Goal: Task Accomplishment & Management: Manage account settings

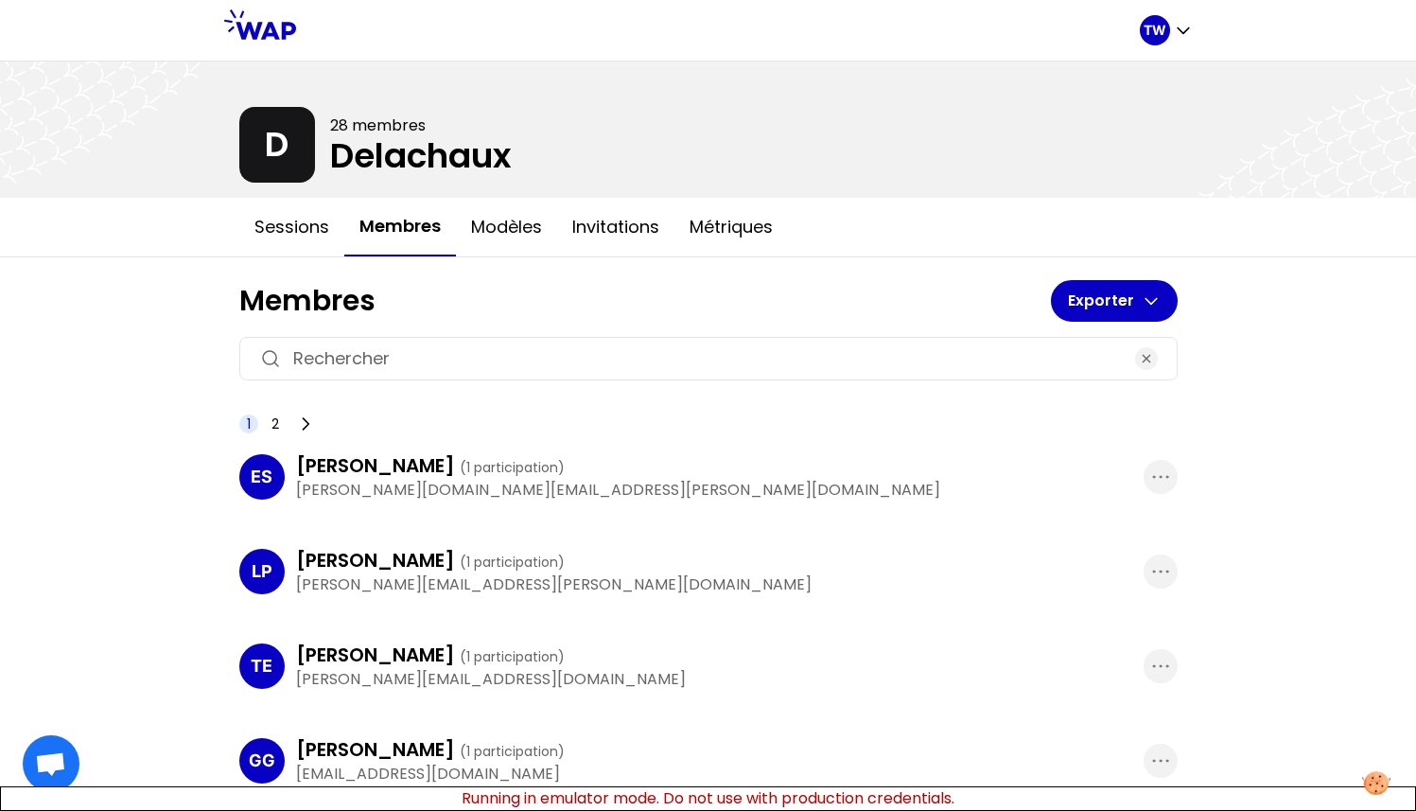
scroll to position [1591, 0]
click at [1154, 481] on icon "button" at bounding box center [1161, 477] width 23 height 23
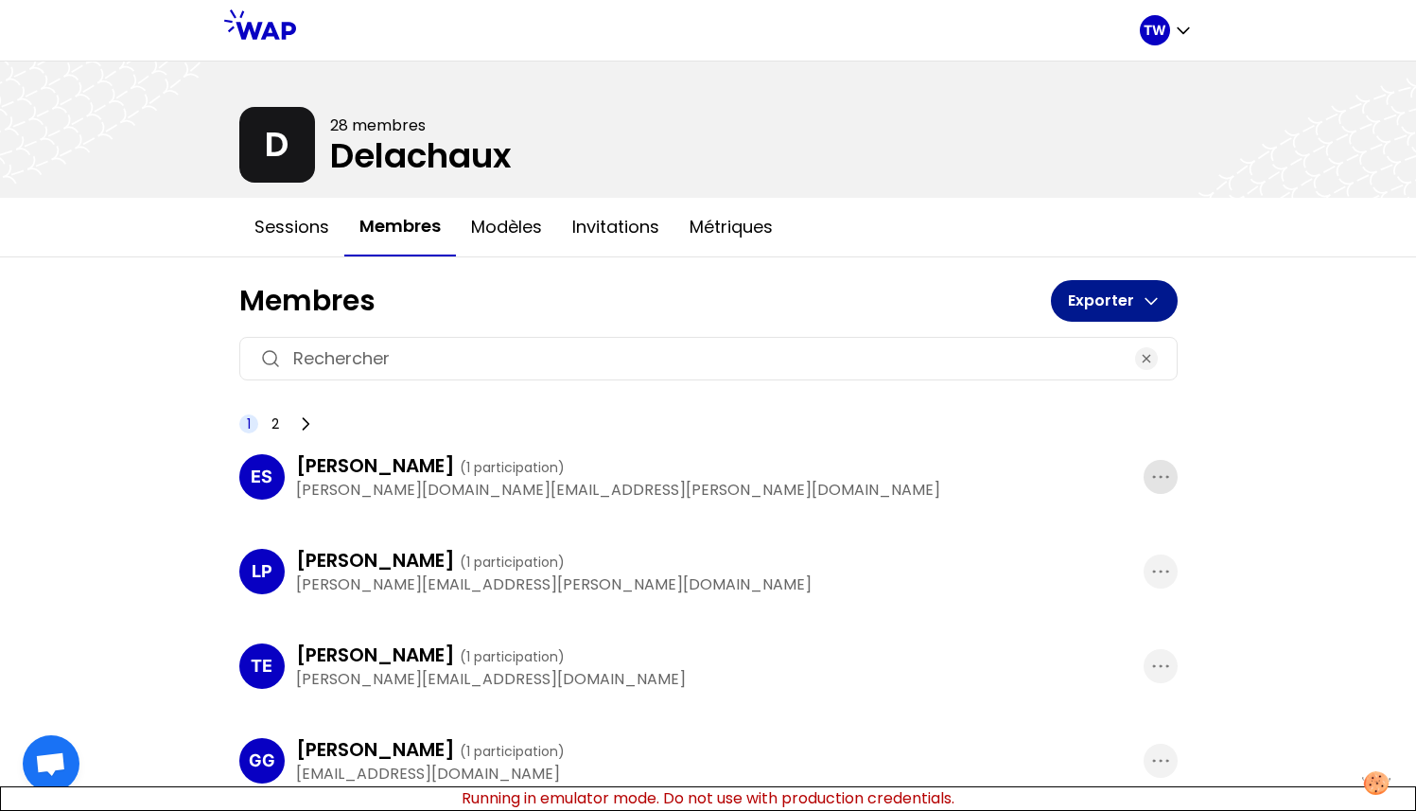
click at [1102, 311] on button "Exporter" at bounding box center [1114, 301] width 127 height 42
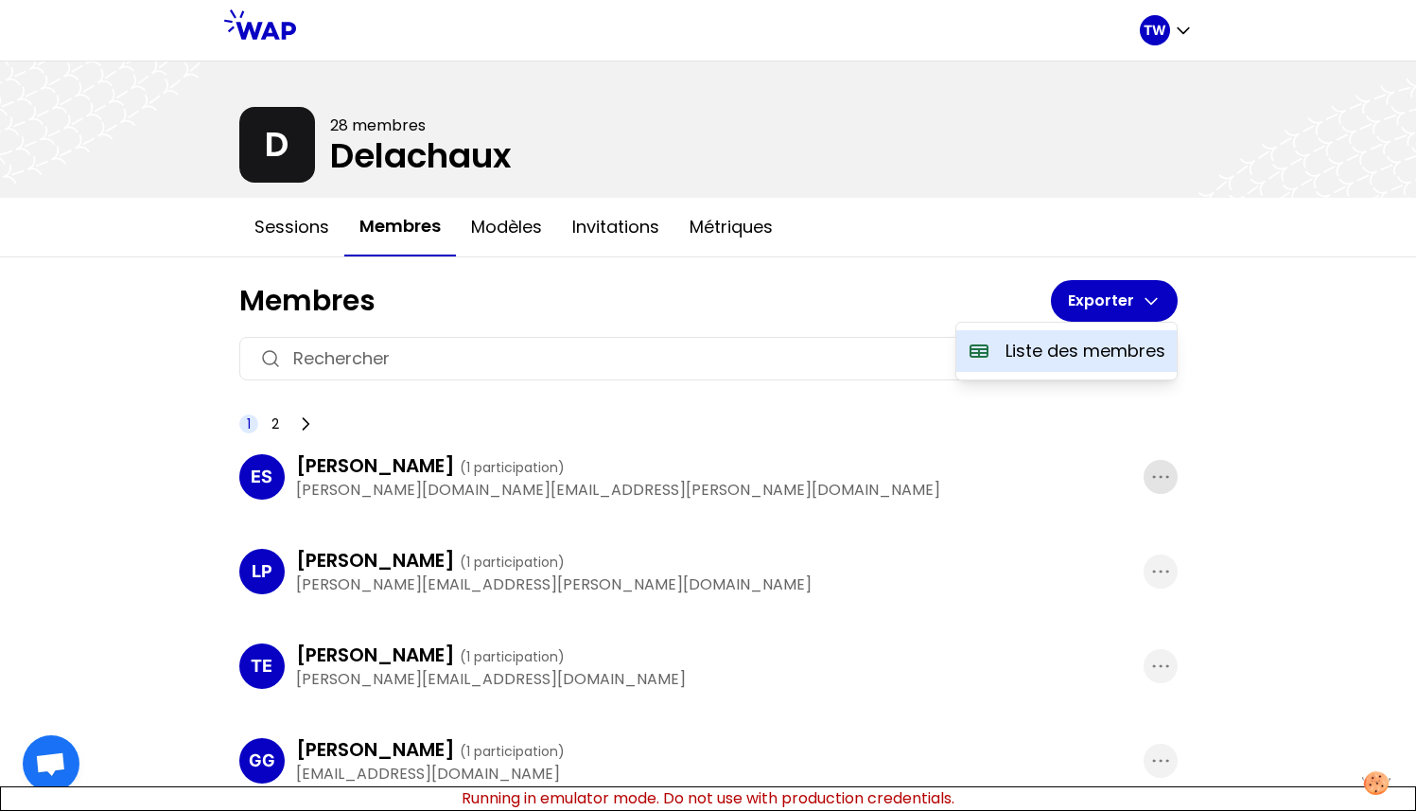
click at [1077, 353] on p "Liste des membres" at bounding box center [1086, 351] width 160 height 26
click at [317, 231] on button "Sessions" at bounding box center [291, 227] width 105 height 57
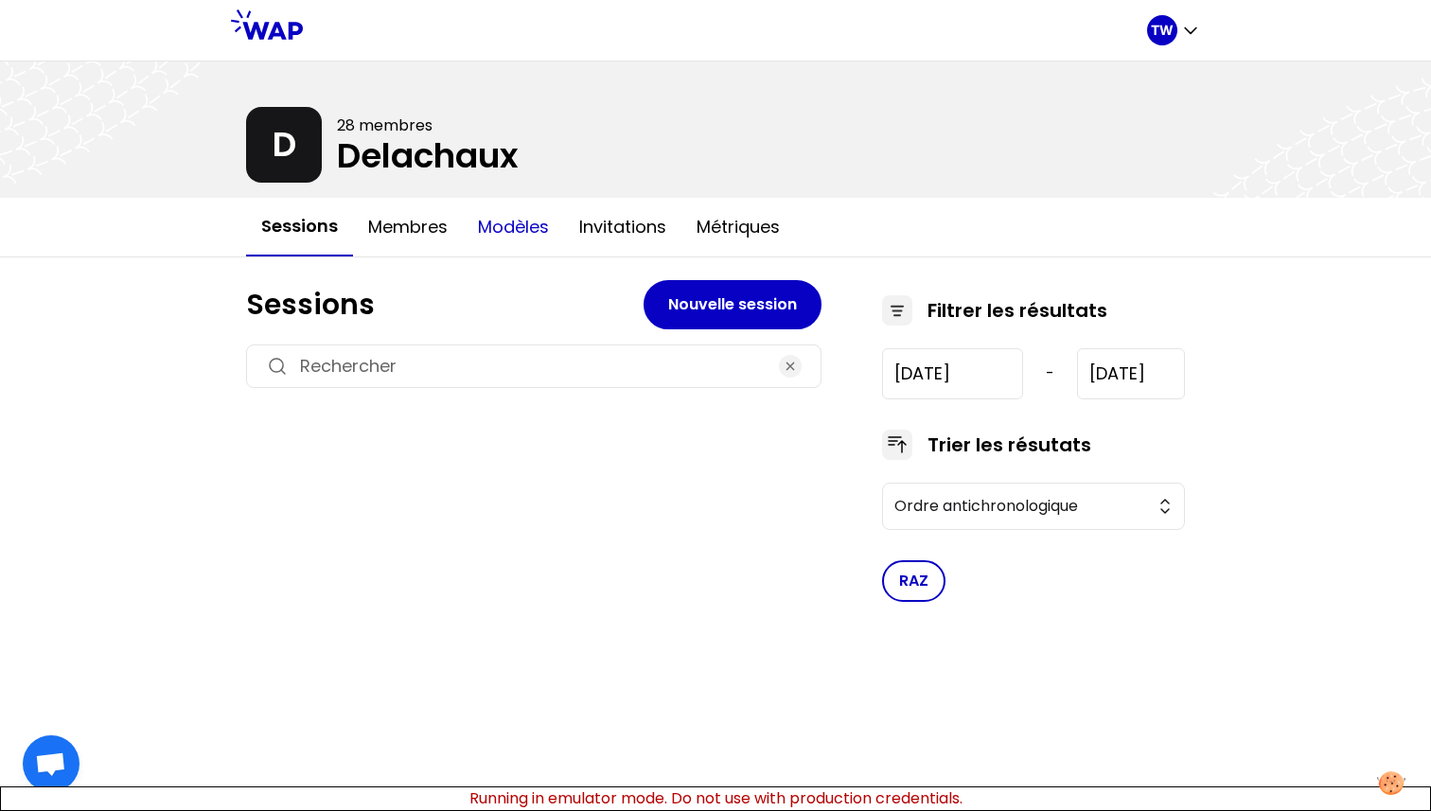
type input "2025-7-8"
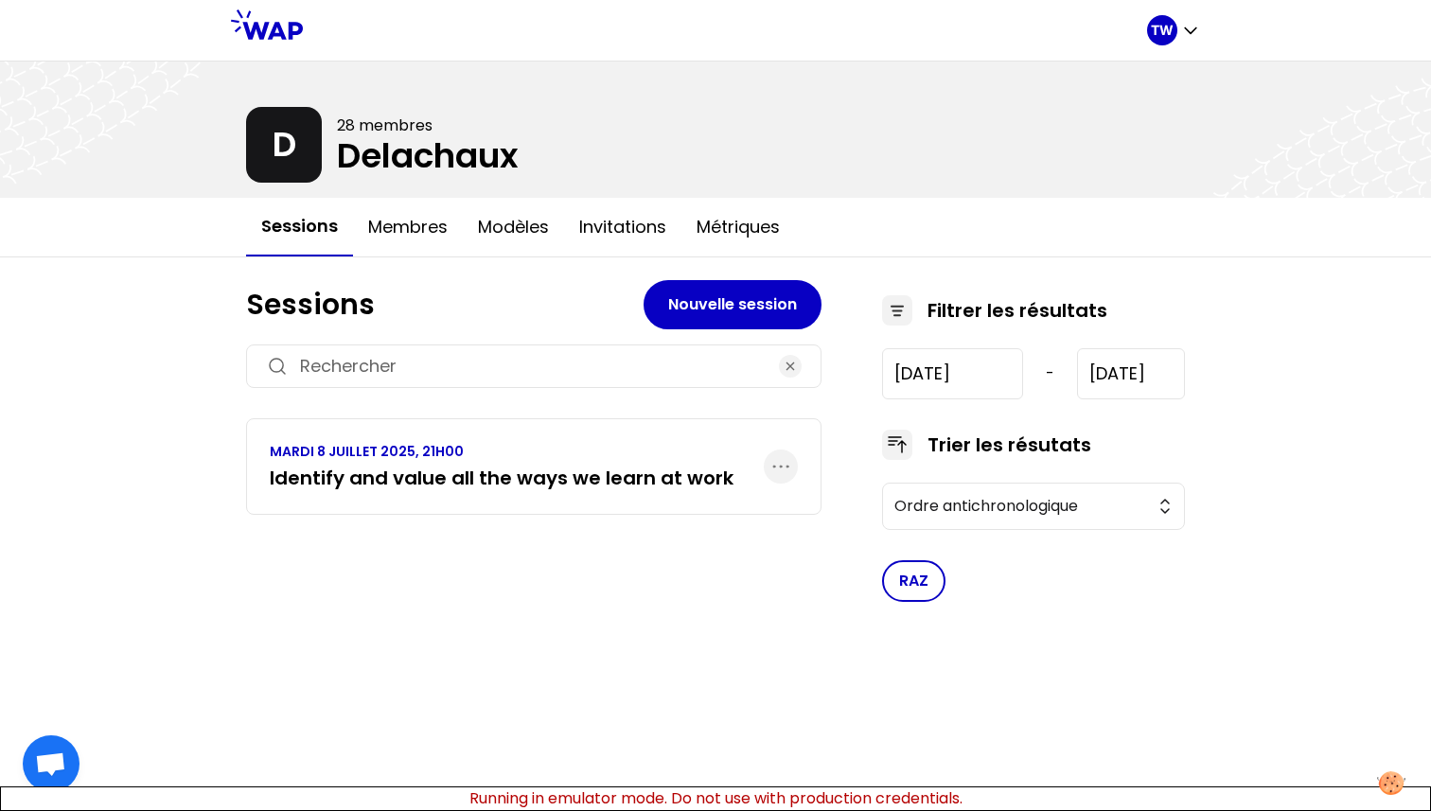
click at [433, 456] on p "MARDI 8 JUILLET 2025, 21H00" at bounding box center [502, 451] width 464 height 19
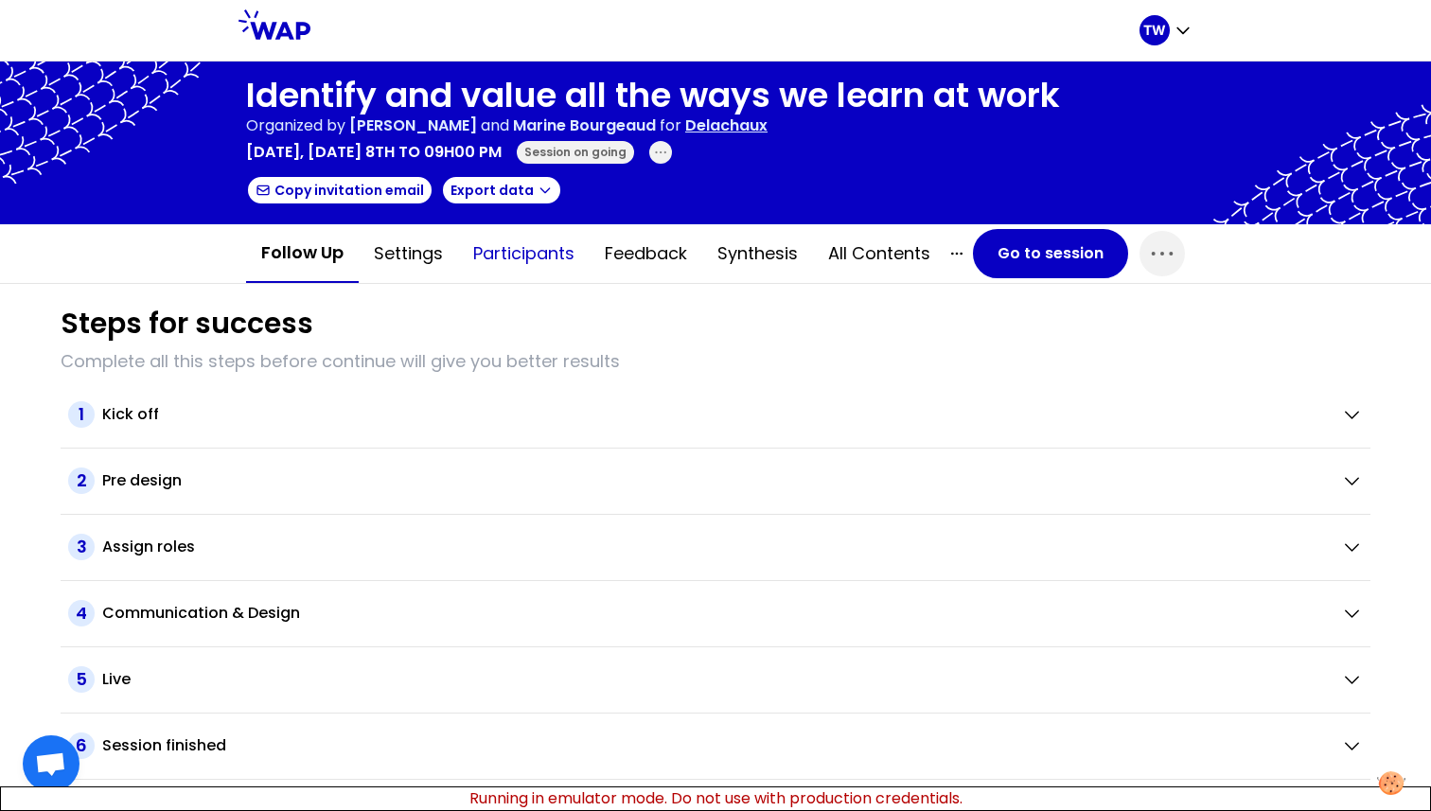
click at [581, 252] on button "Participants" at bounding box center [524, 253] width 132 height 57
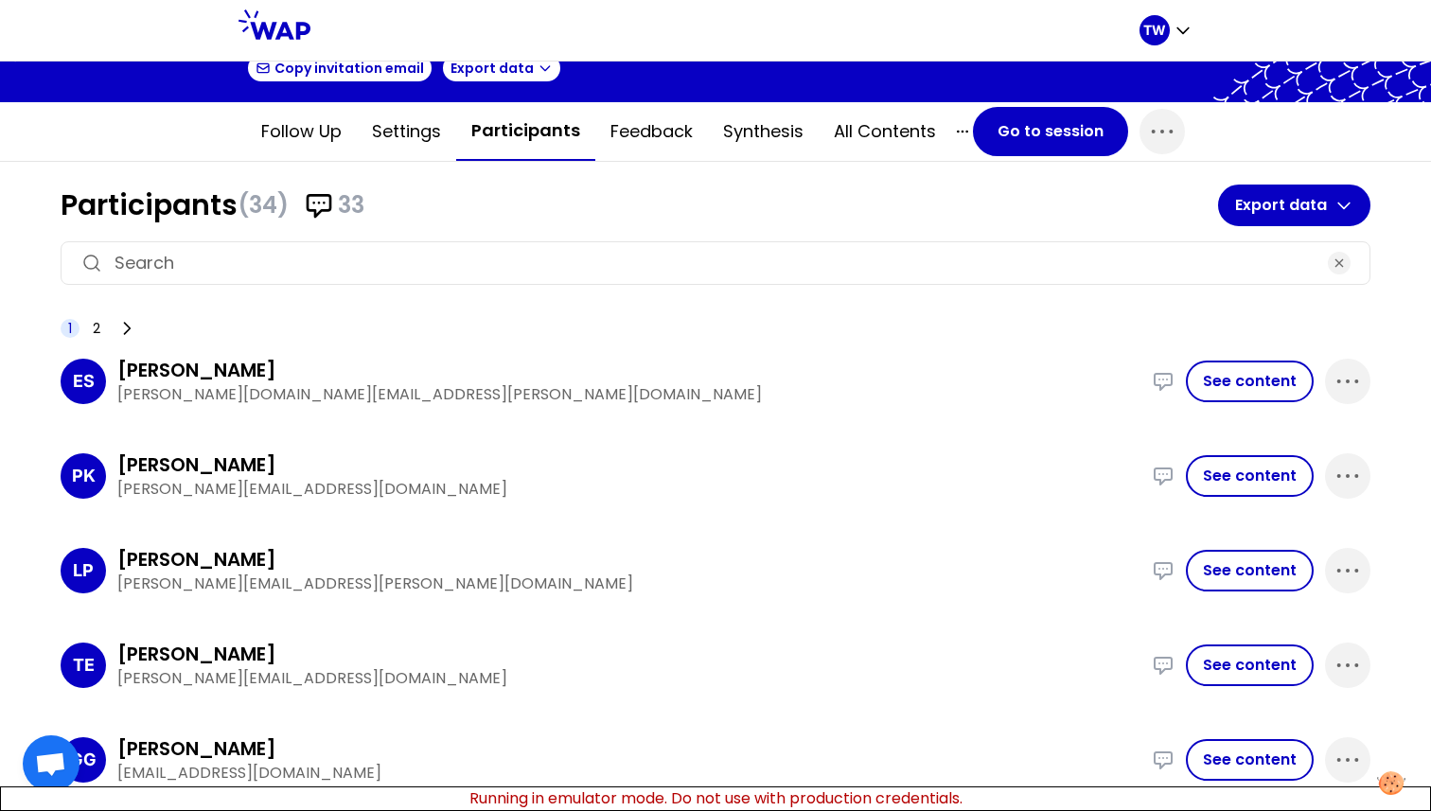
scroll to position [147, 0]
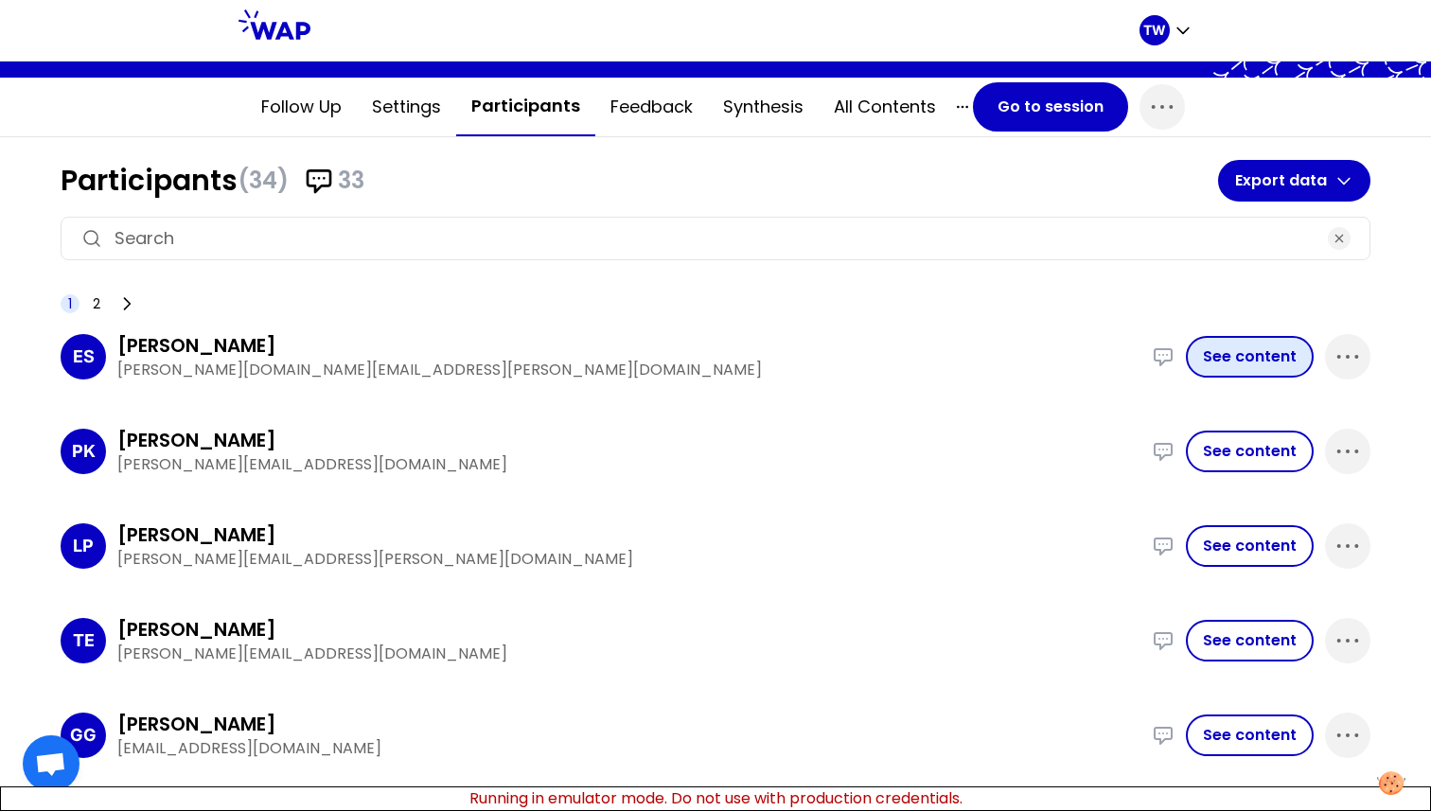
click at [1207, 350] on button "See content" at bounding box center [1250, 357] width 128 height 42
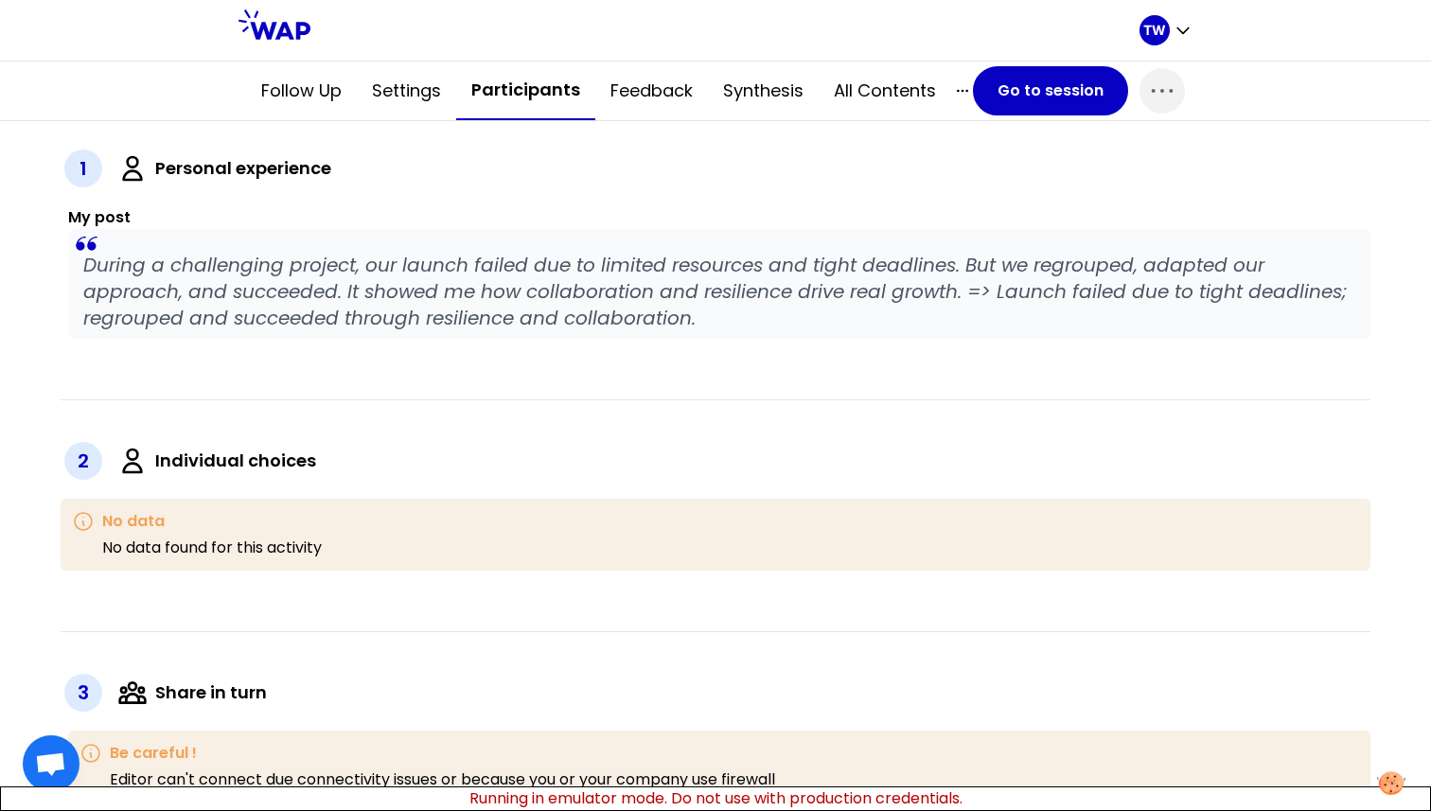
scroll to position [271, 0]
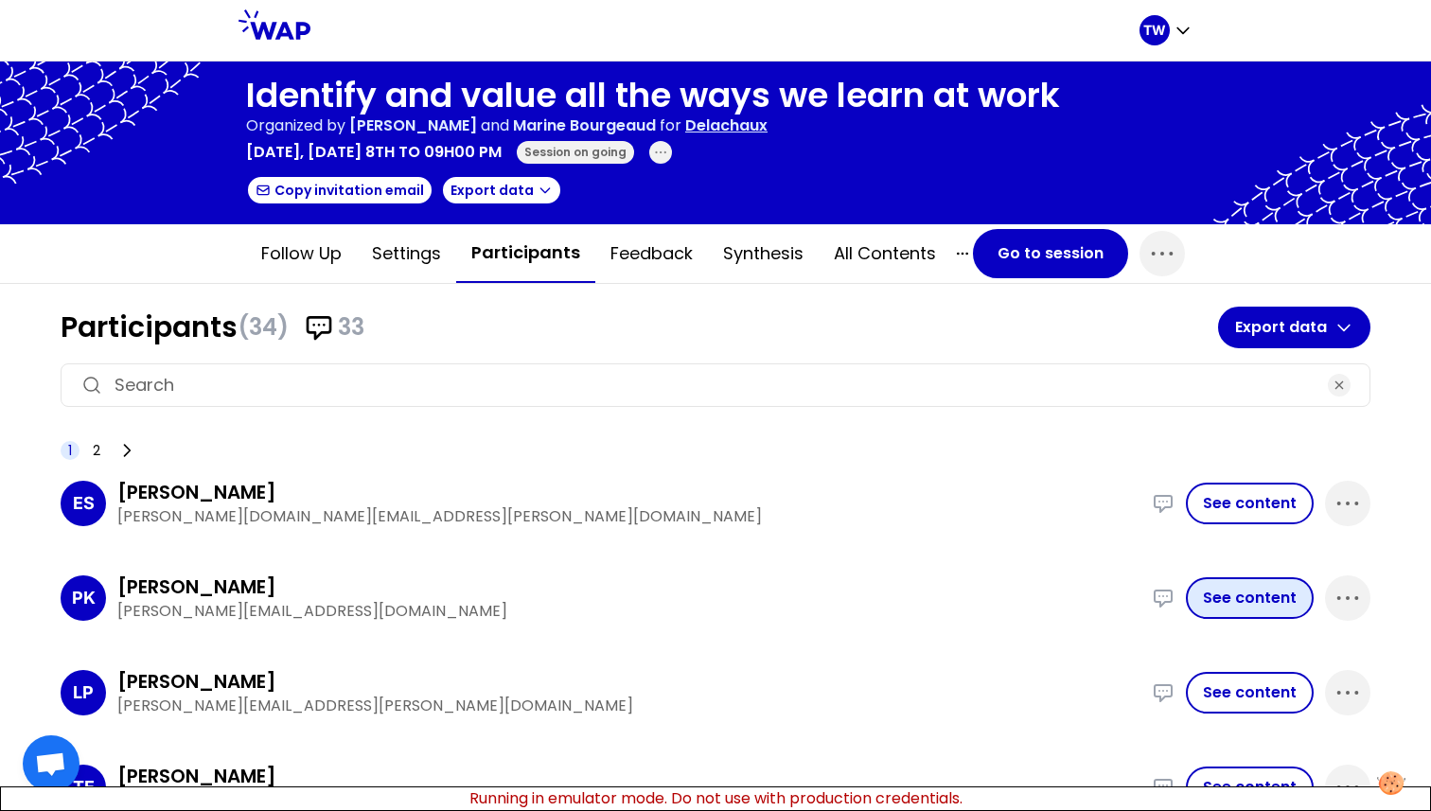
click at [1215, 593] on button "See content" at bounding box center [1250, 598] width 128 height 42
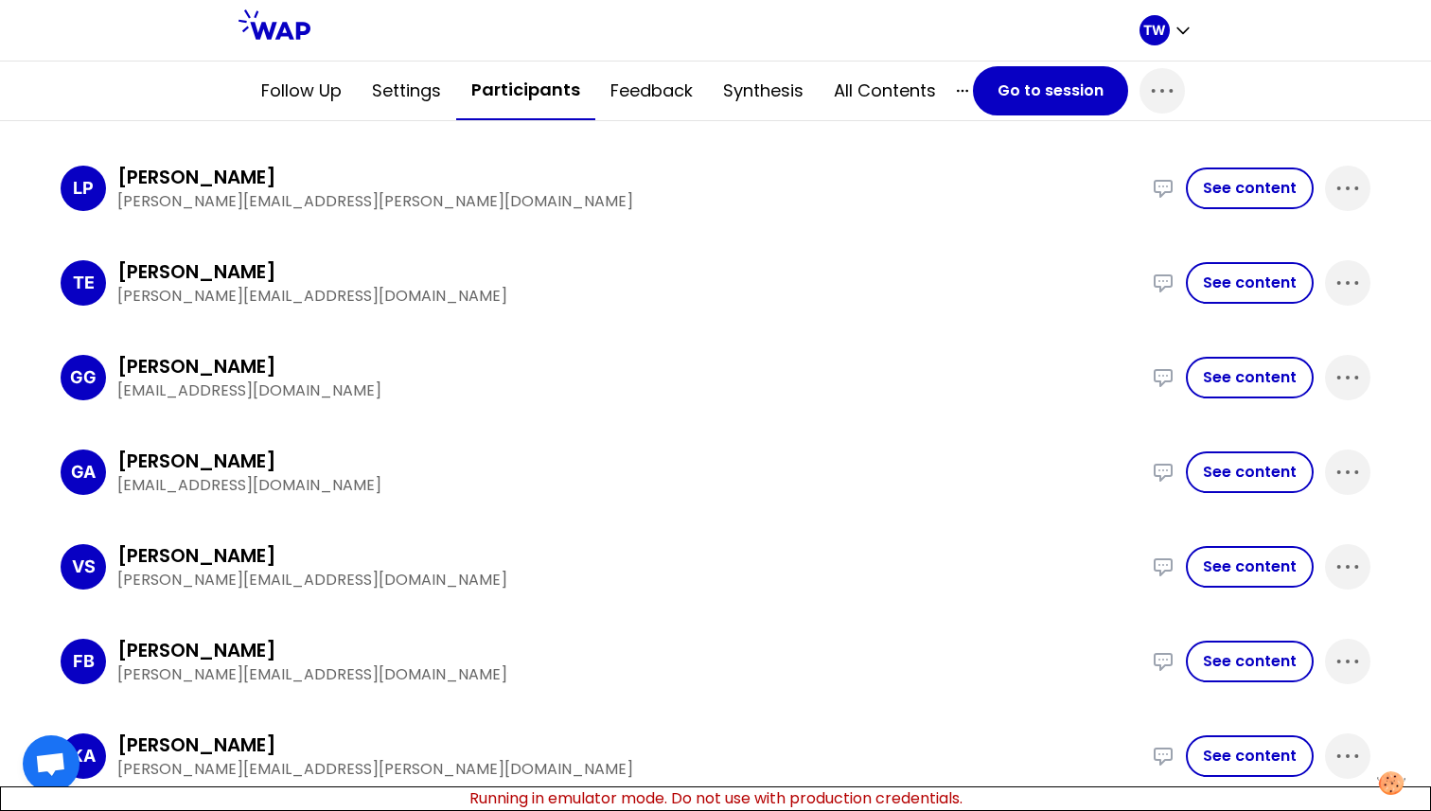
scroll to position [958, 0]
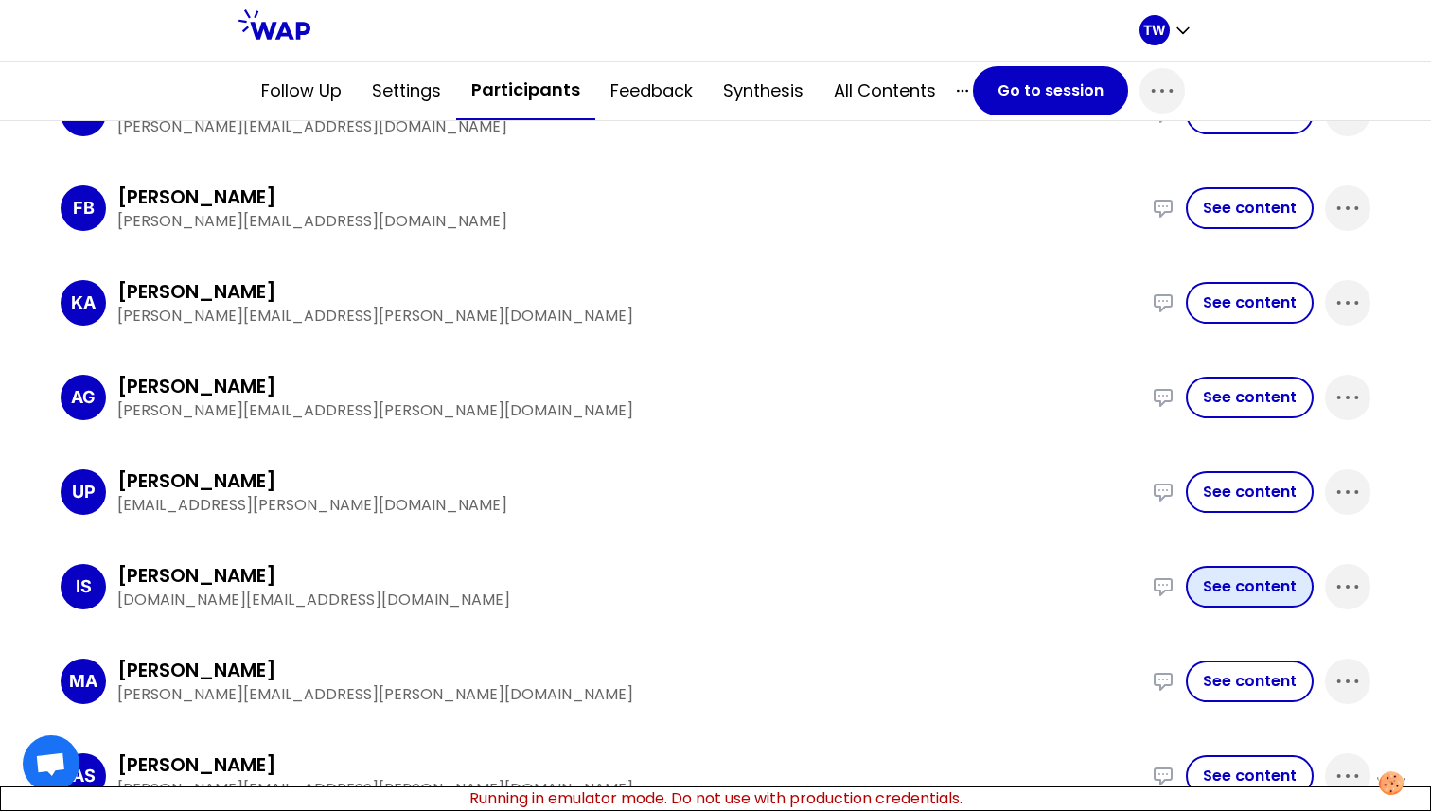
click at [1217, 578] on button "See content" at bounding box center [1250, 587] width 128 height 42
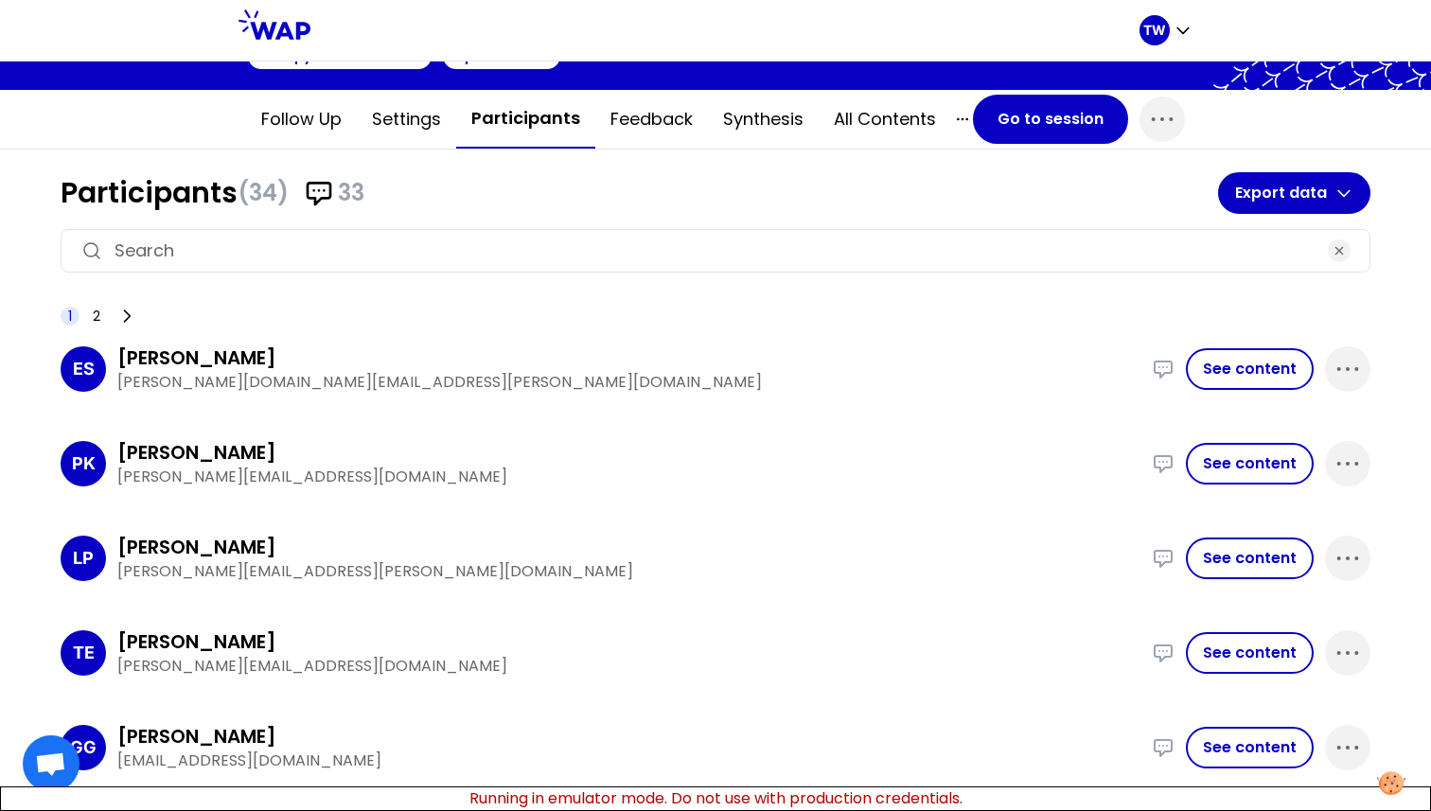
scroll to position [0, 0]
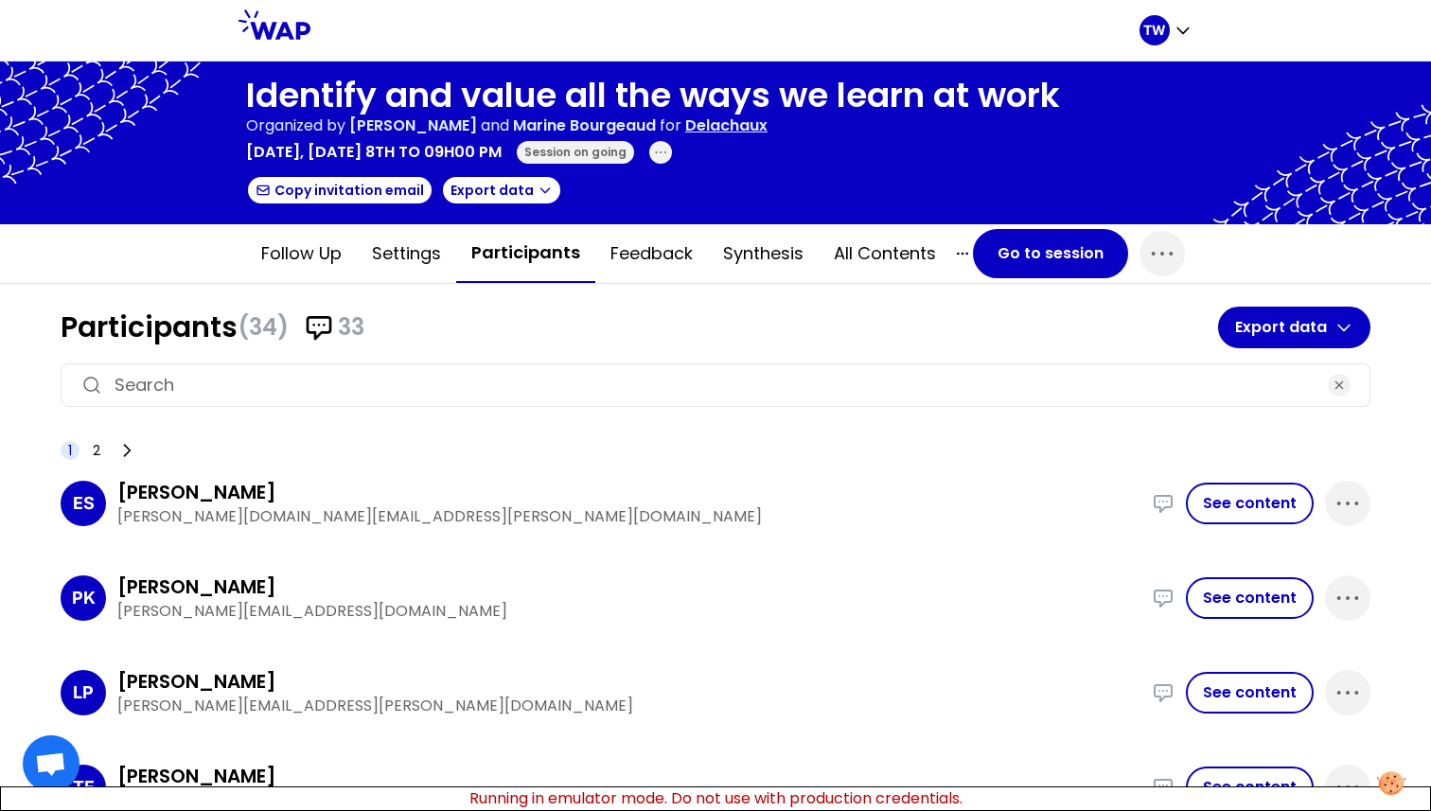
click at [246, 330] on span "(34)" at bounding box center [262, 327] width 51 height 30
click at [310, 333] on icon at bounding box center [319, 328] width 23 height 22
click at [105, 445] on div "1 2" at bounding box center [100, 450] width 79 height 26
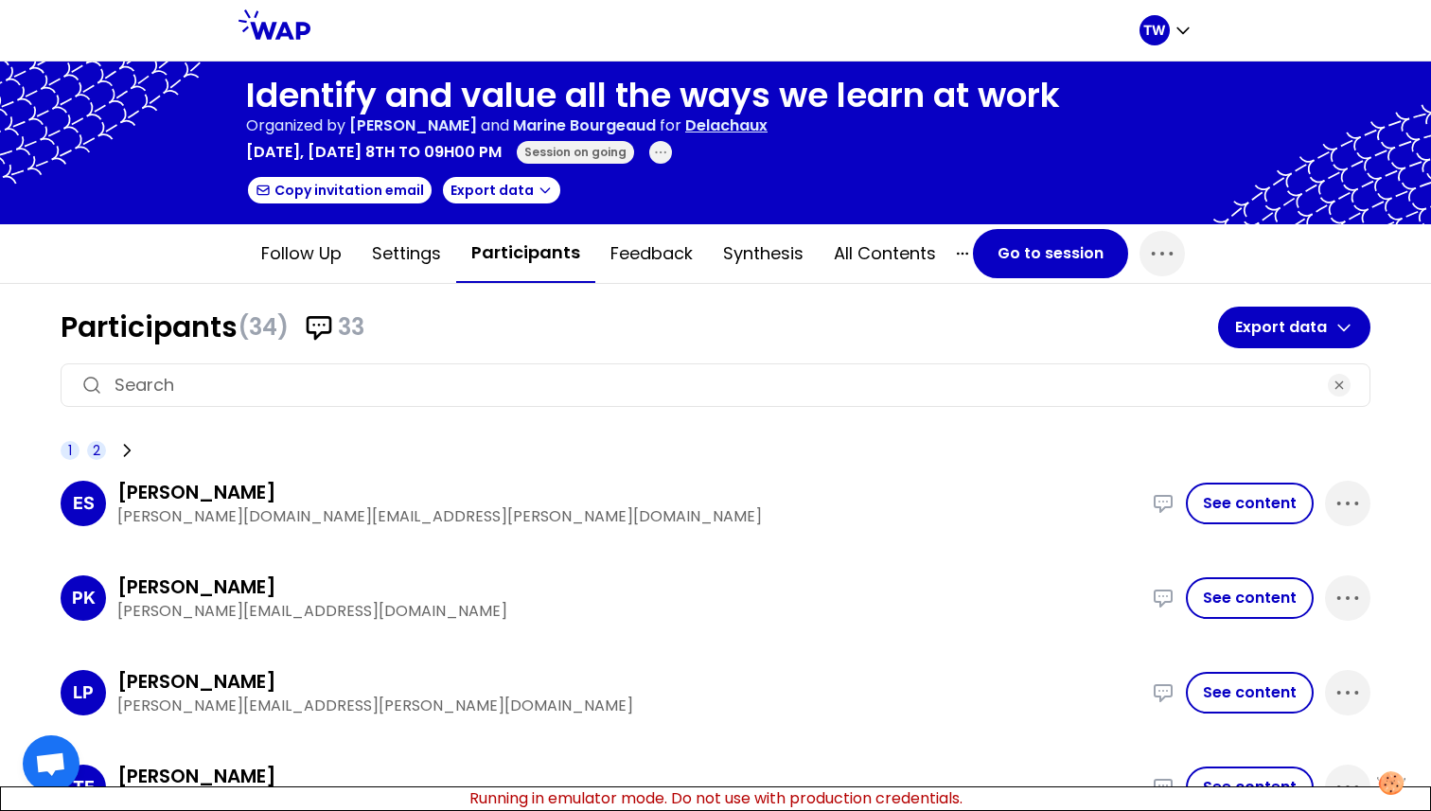
click at [97, 447] on span "2" at bounding box center [97, 450] width 8 height 19
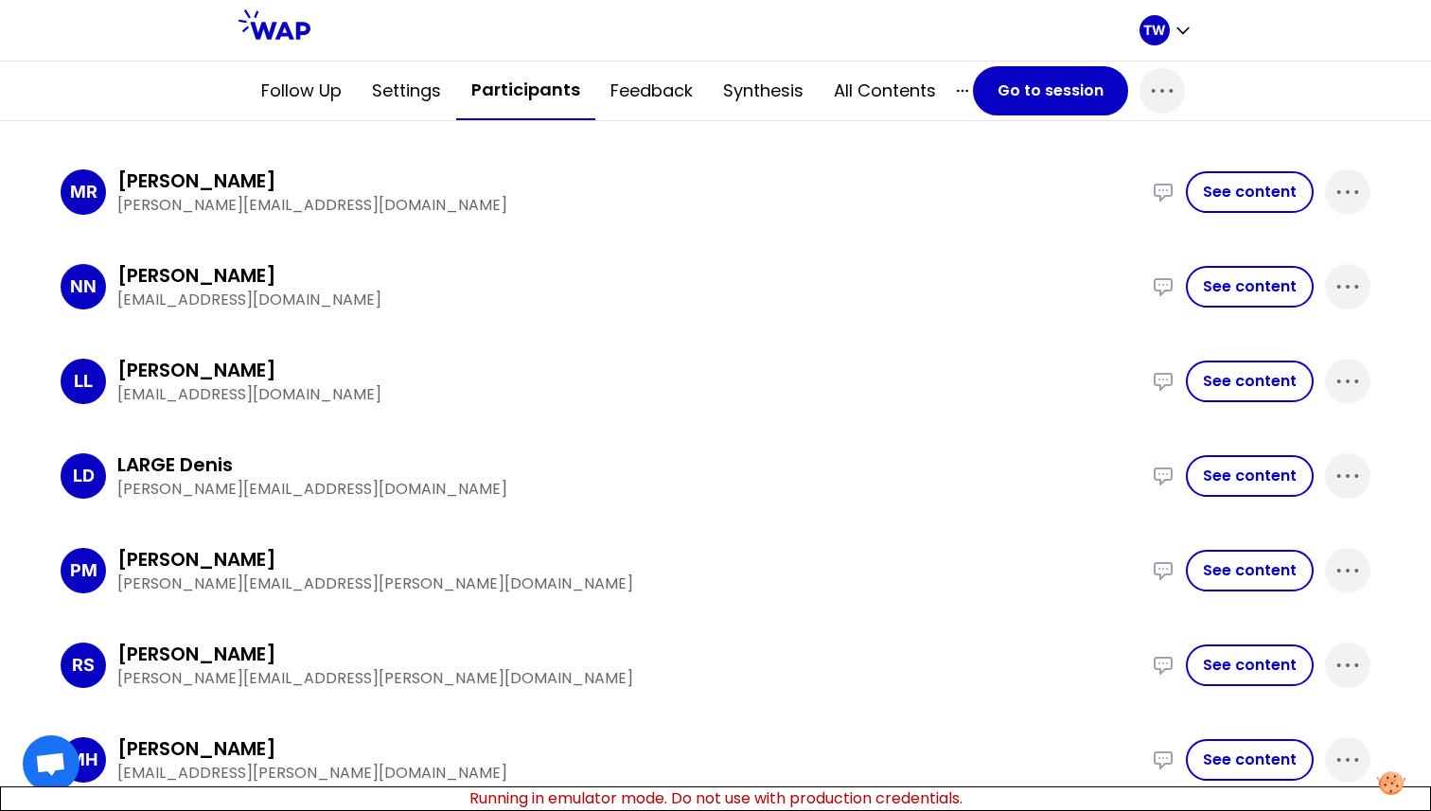
scroll to position [738, 0]
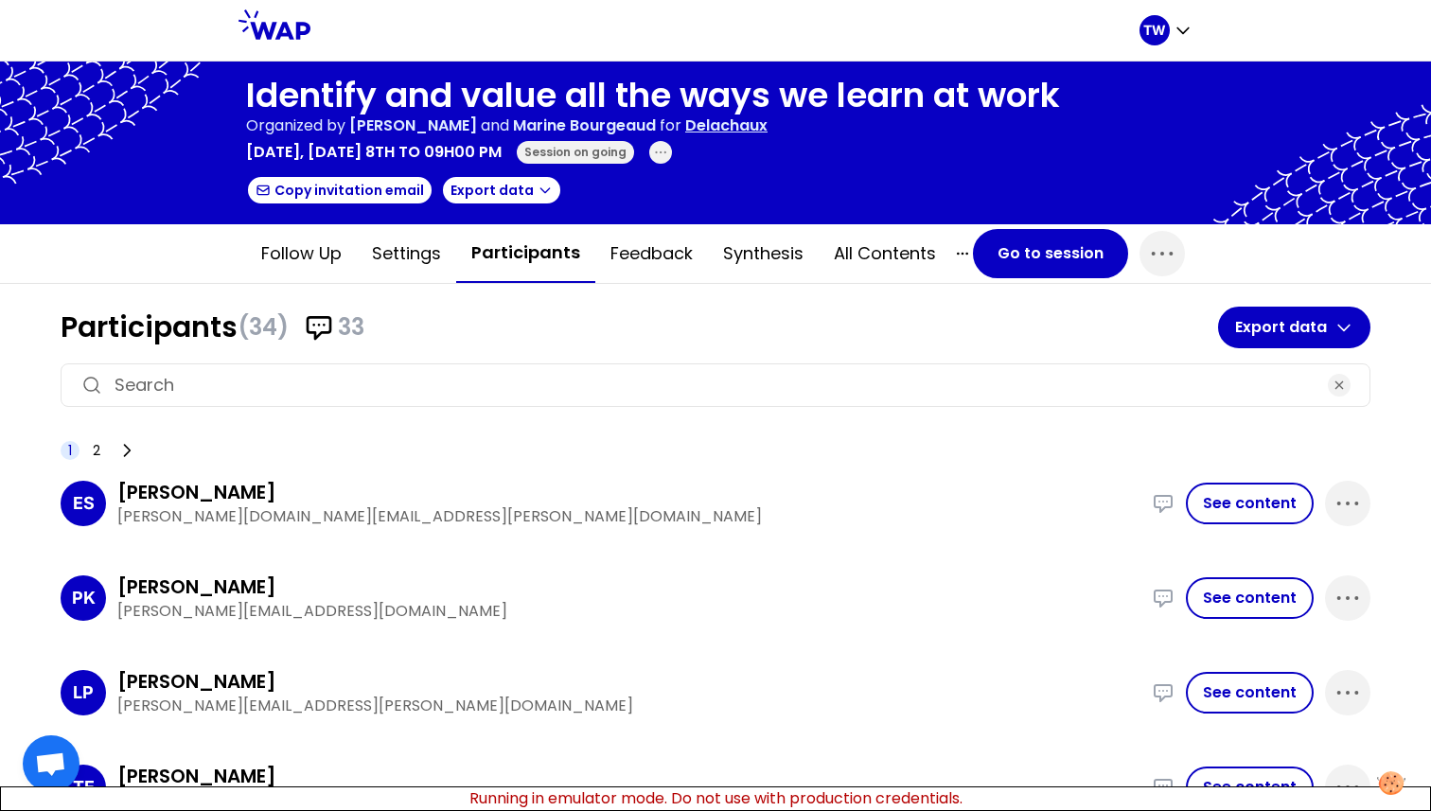
click at [99, 460] on div "1 2" at bounding box center [100, 450] width 79 height 26
click at [98, 452] on span "2" at bounding box center [97, 450] width 8 height 19
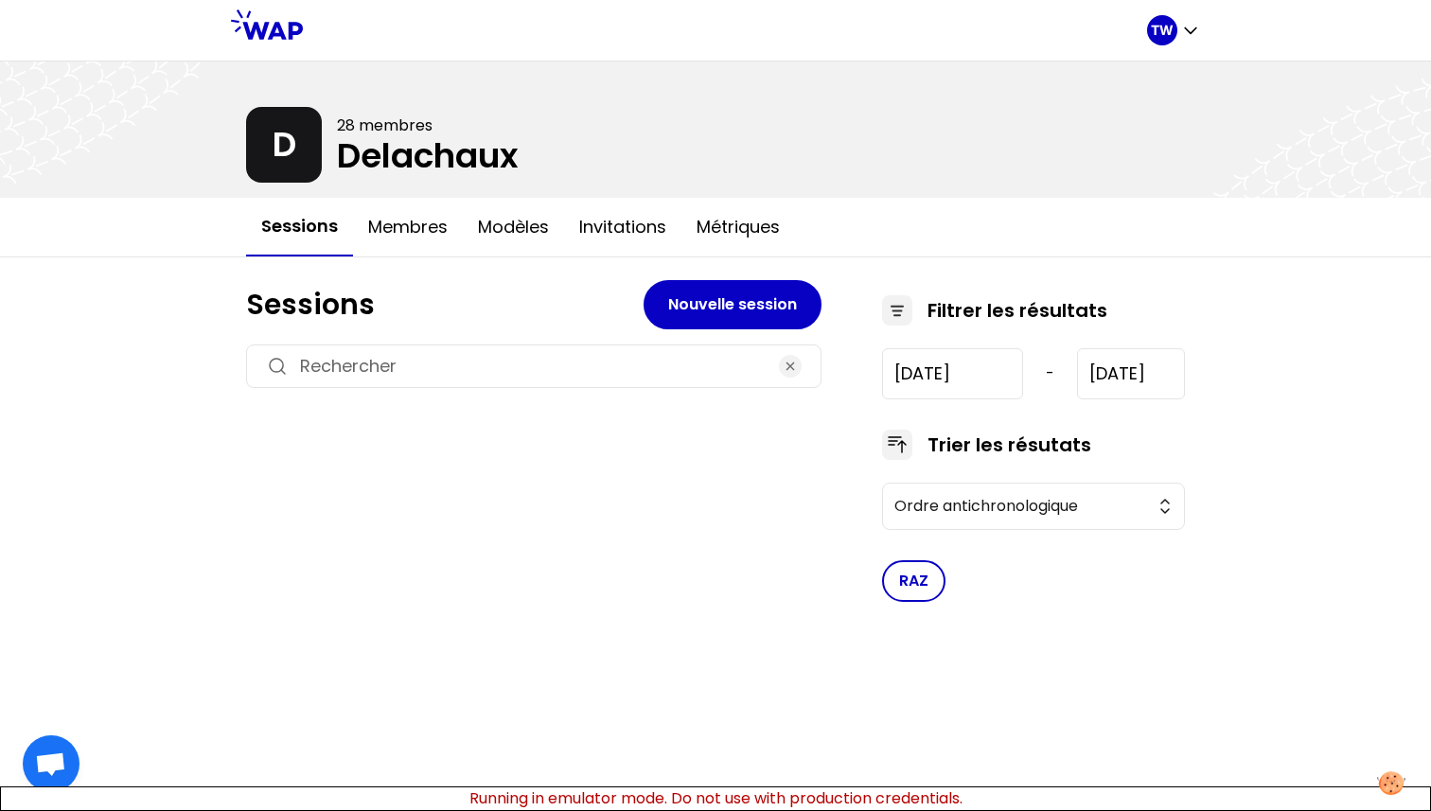
type input "2025-7-8"
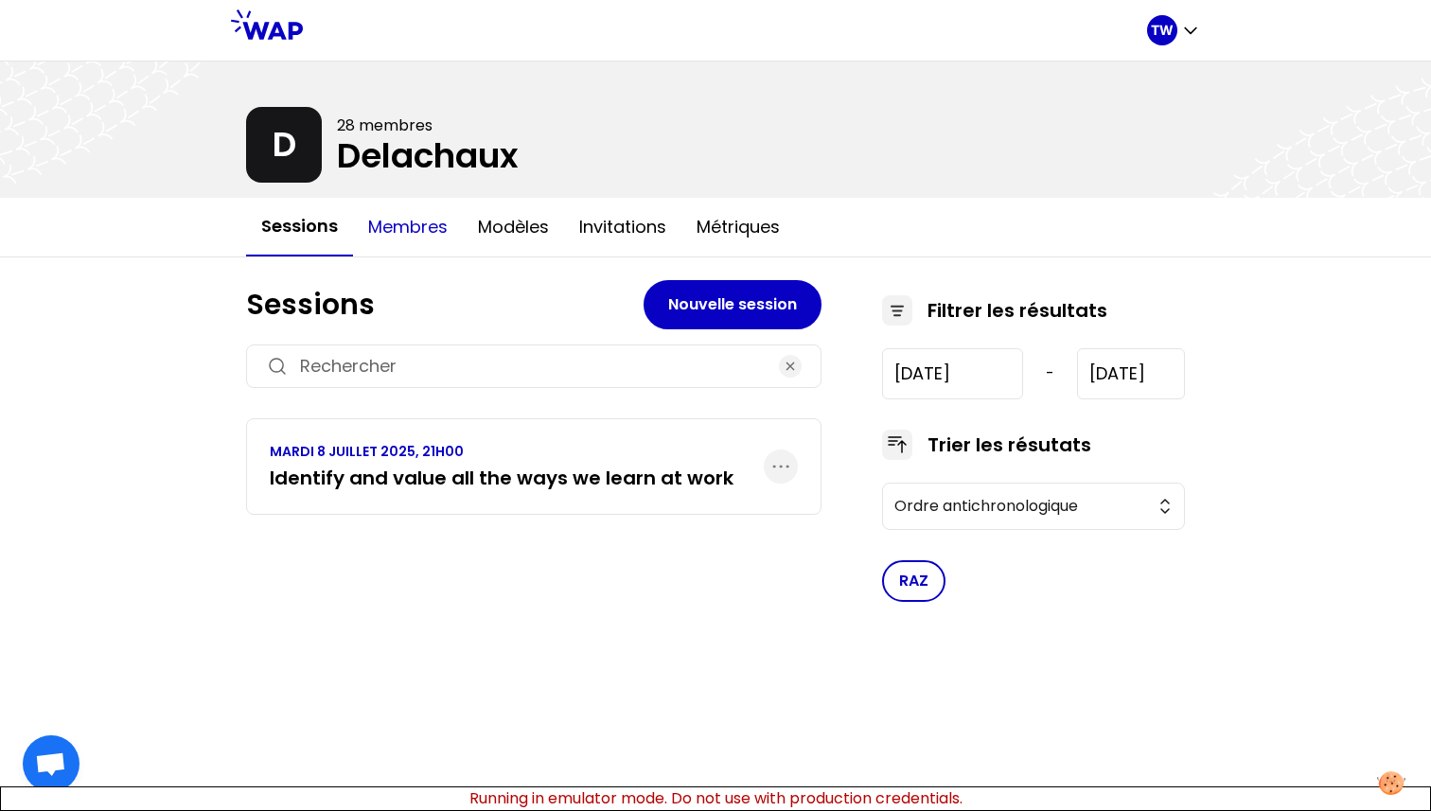
click at [432, 227] on button "Membres" at bounding box center [408, 227] width 110 height 57
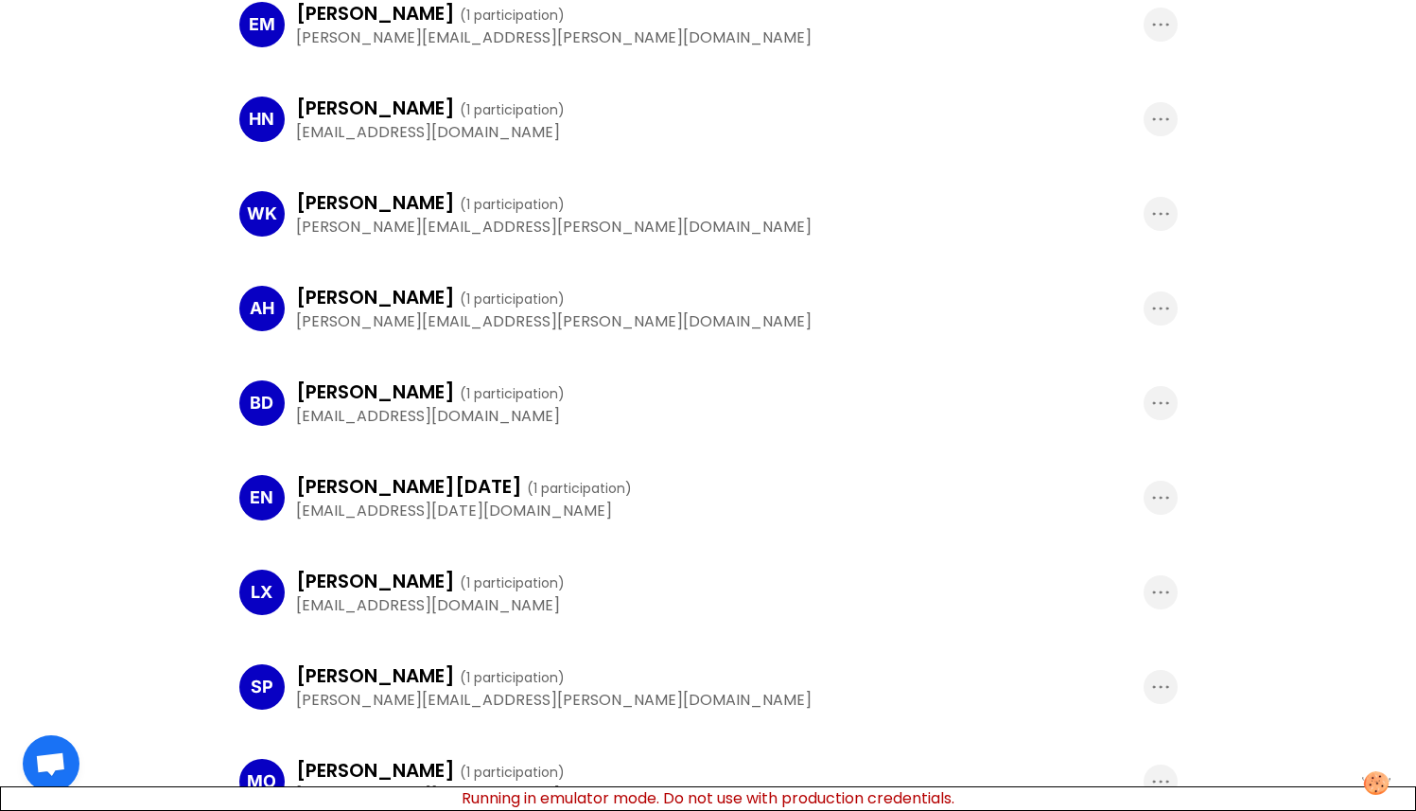
scroll to position [1591, 0]
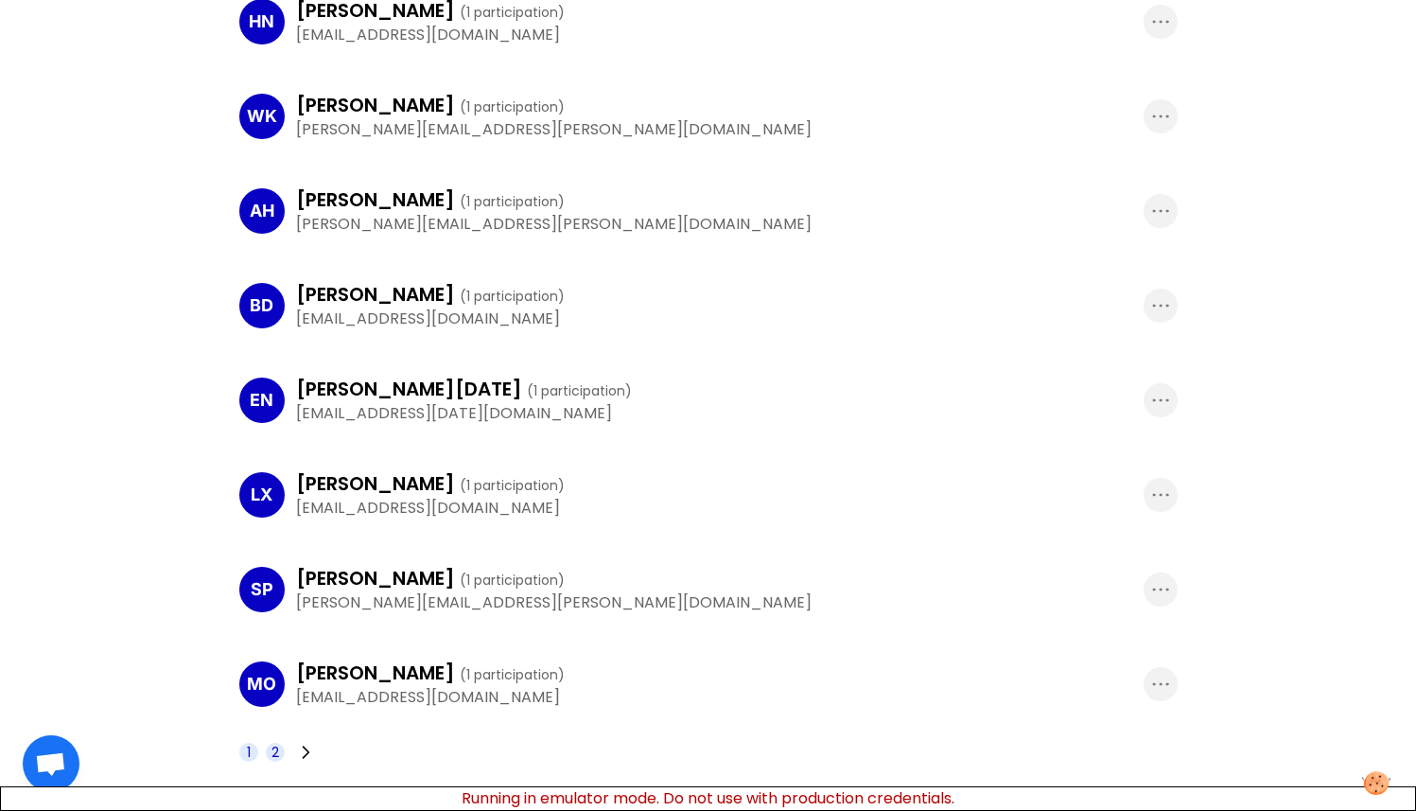
click at [276, 753] on span "2" at bounding box center [276, 752] width 8 height 19
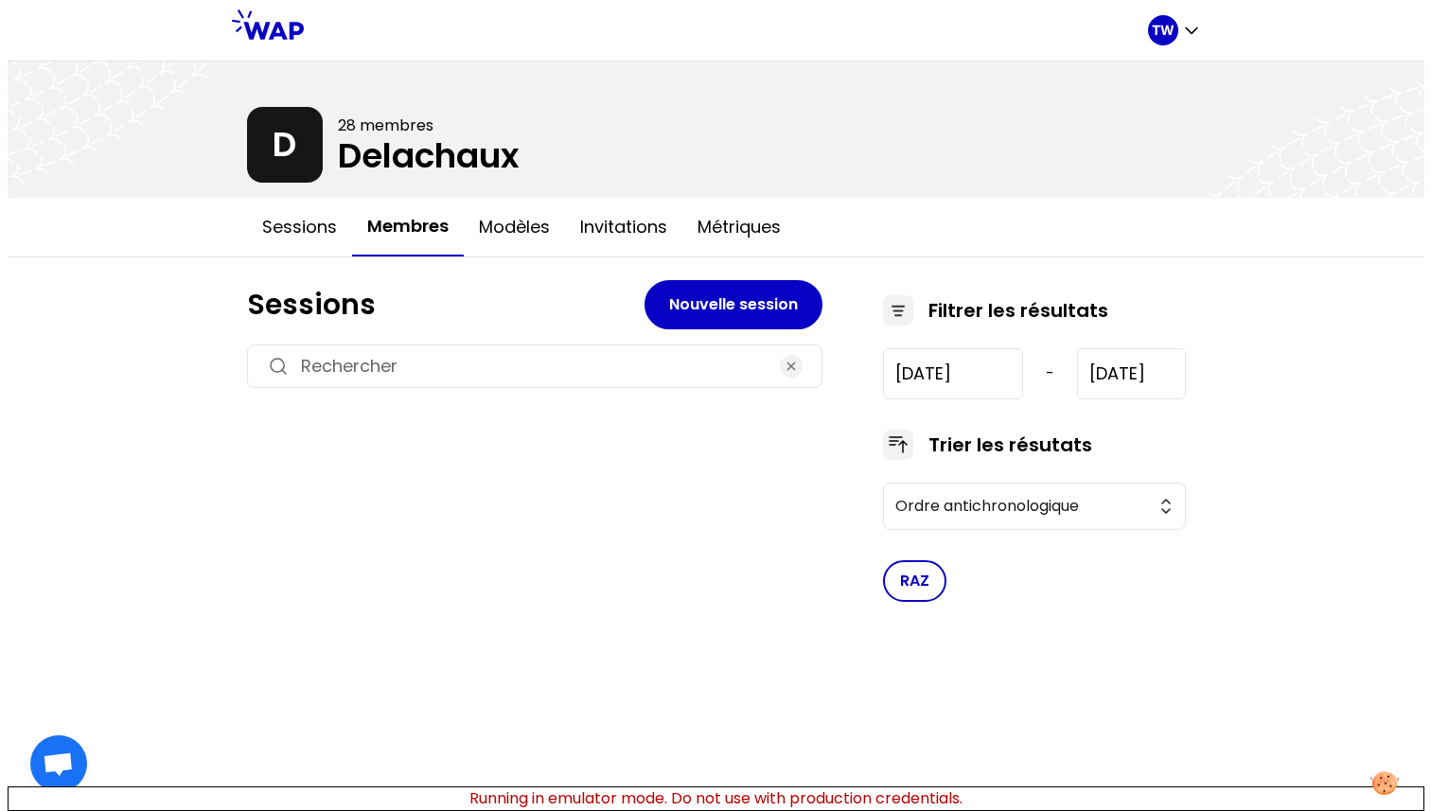
scroll to position [0, 0]
type input "2025-7-8"
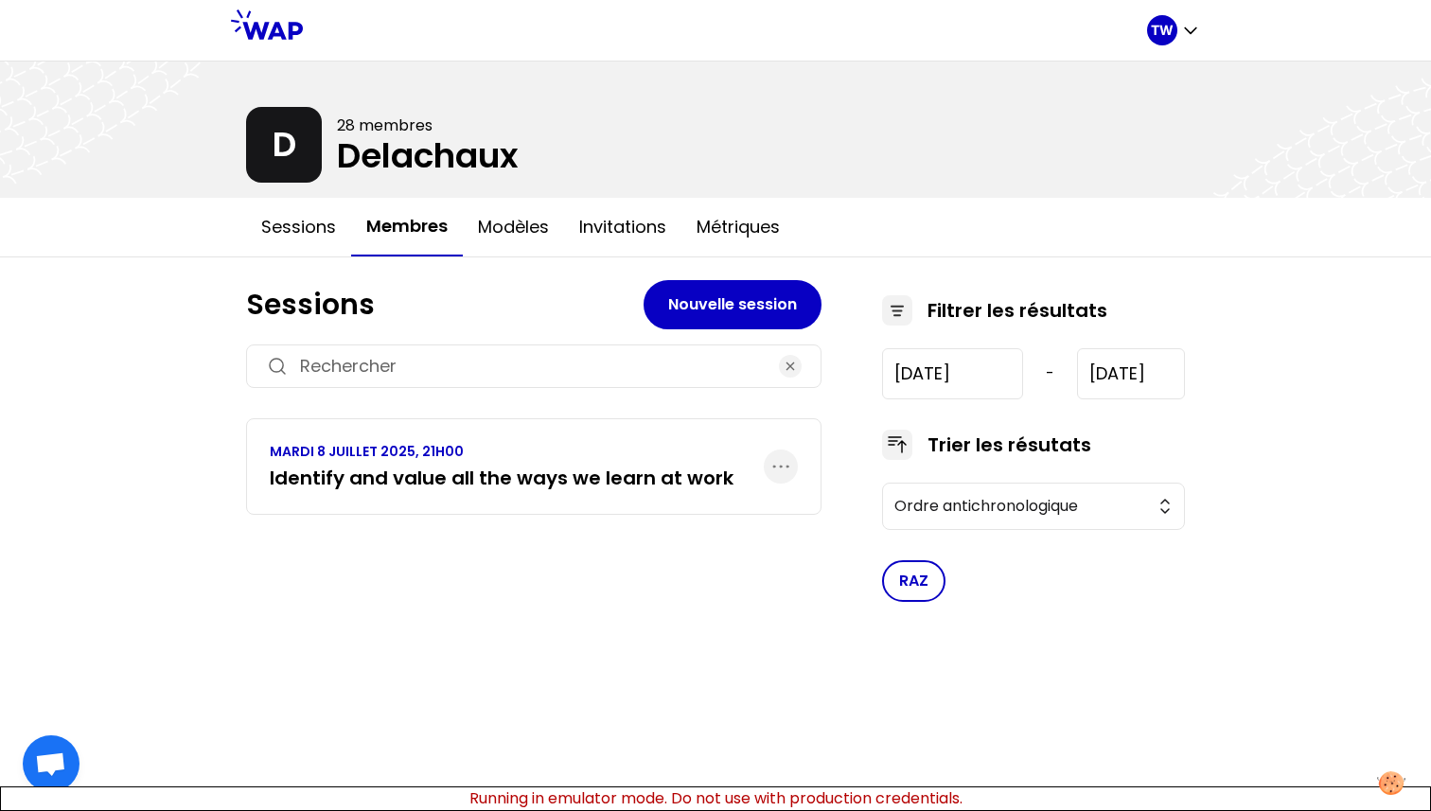
click at [393, 457] on p "MARDI 8 JUILLET 2025, 21H00" at bounding box center [502, 451] width 464 height 19
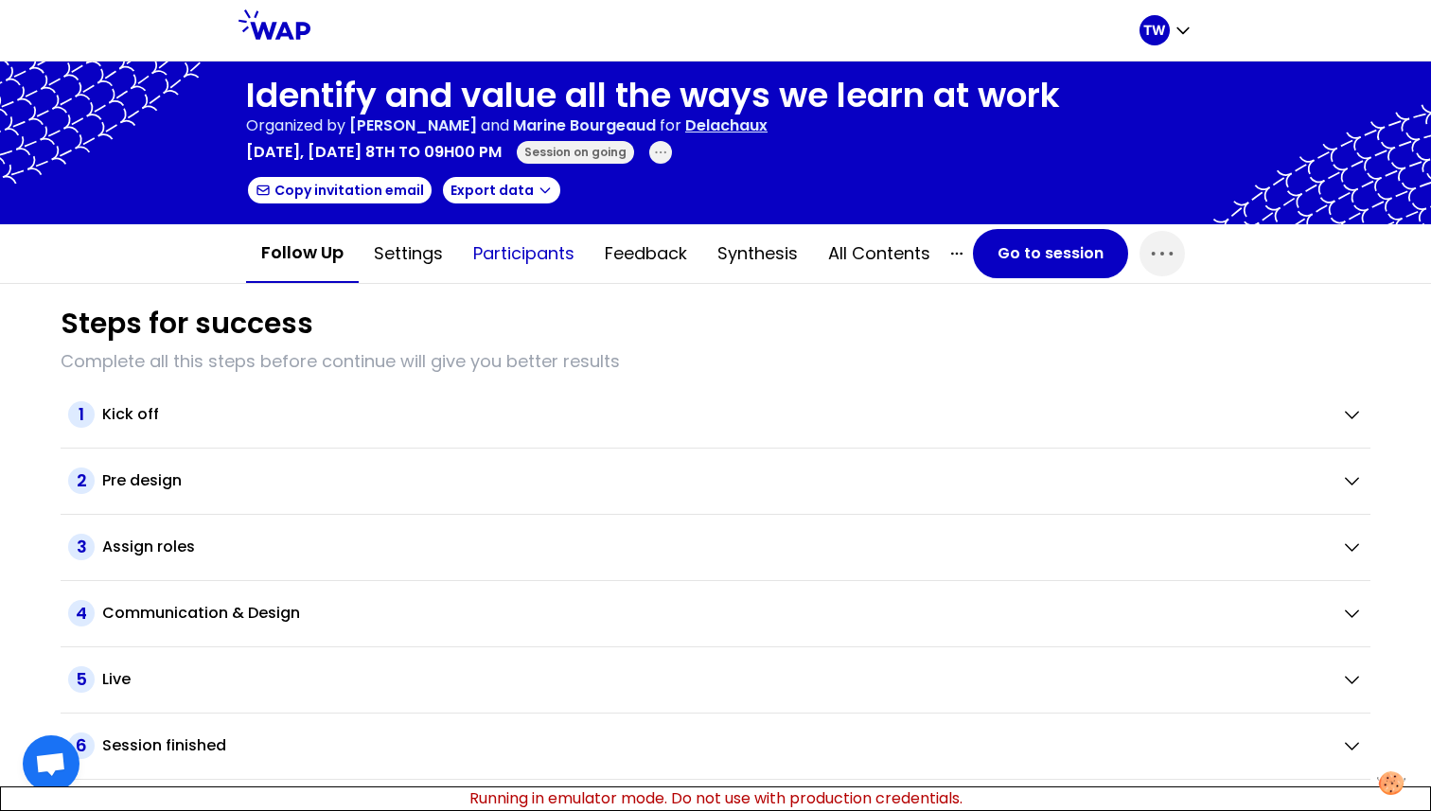
click at [507, 261] on button "Participants" at bounding box center [524, 253] width 132 height 57
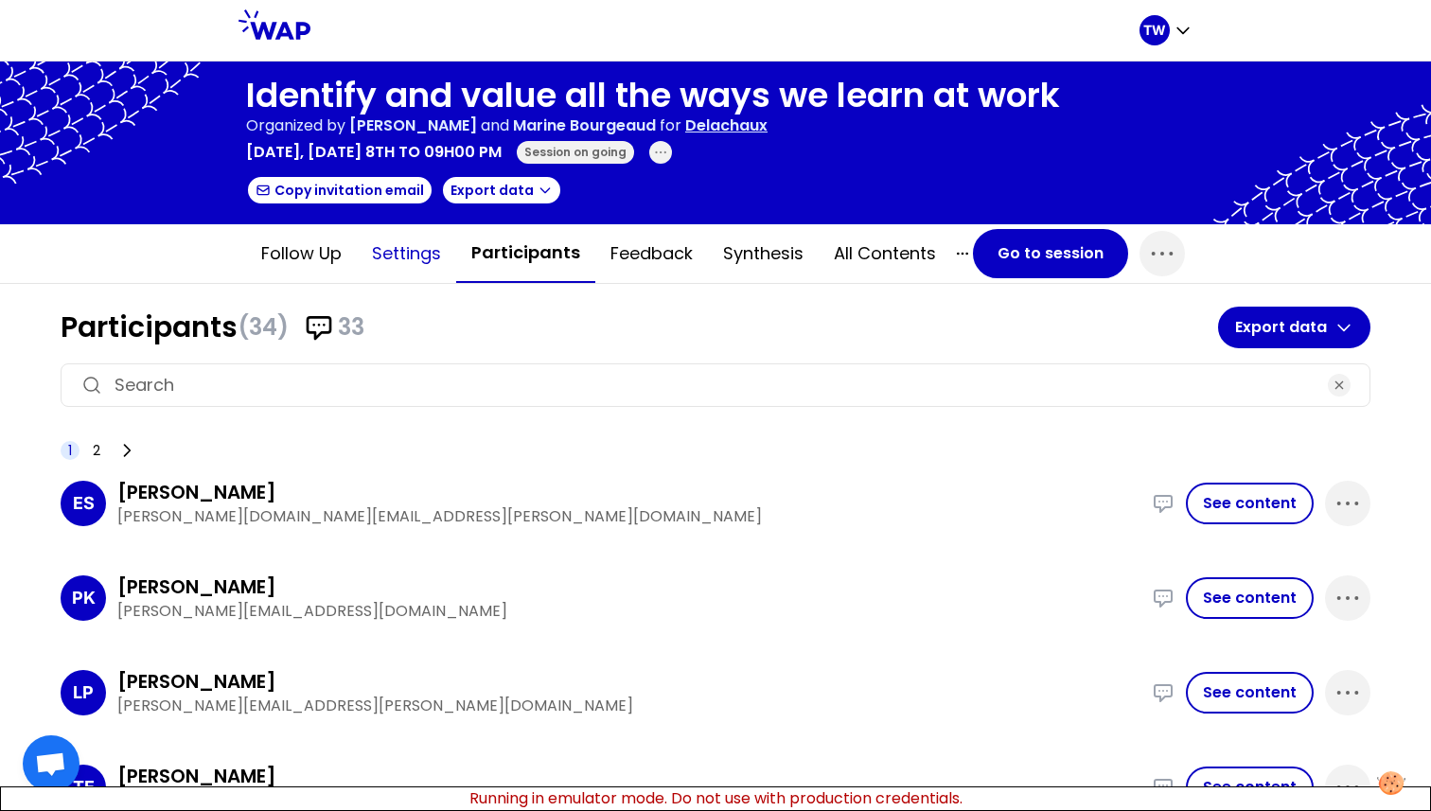
click at [399, 263] on button "Settings" at bounding box center [406, 253] width 99 height 57
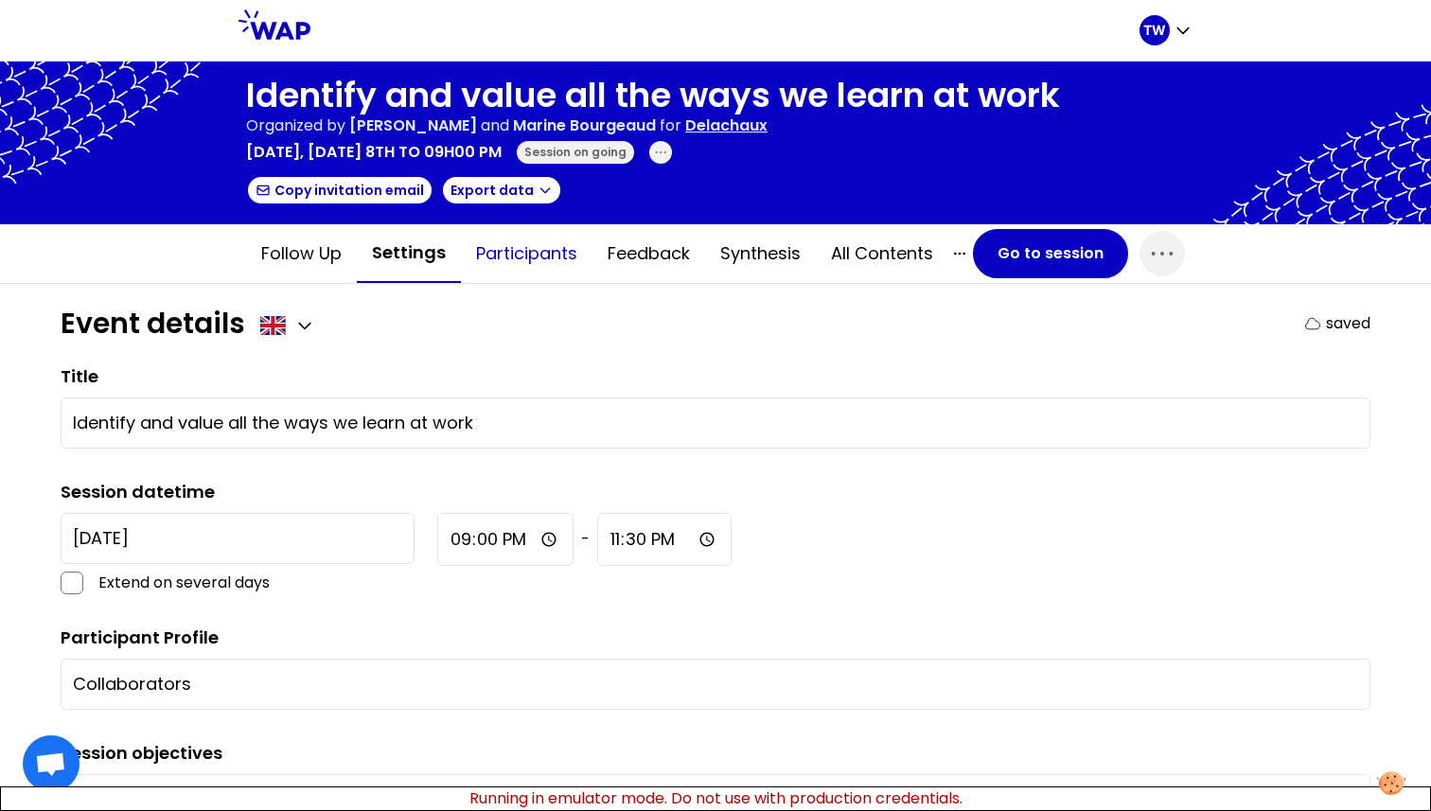
click at [500, 260] on button "Participants" at bounding box center [527, 253] width 132 height 57
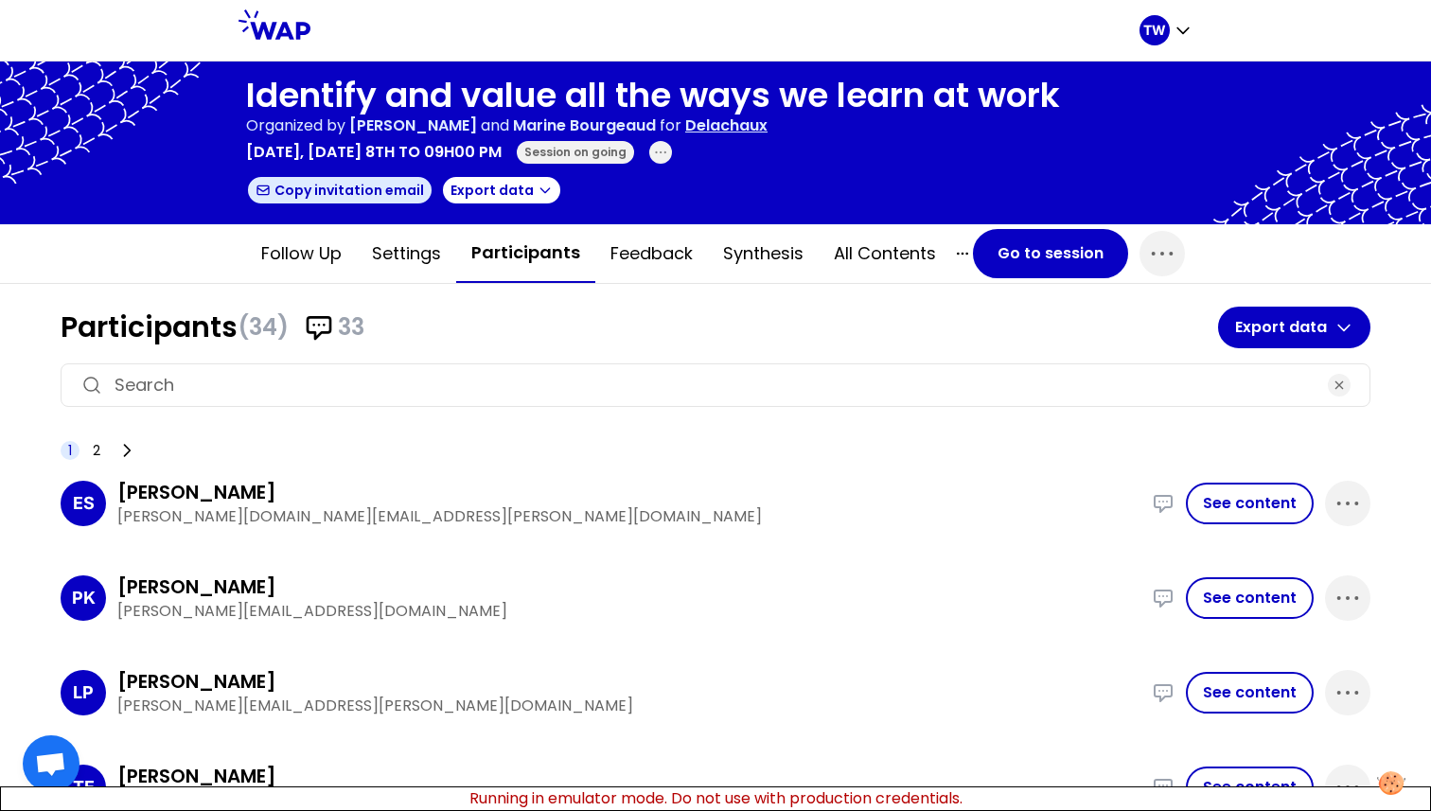
click at [375, 195] on button "Copy invitation email" at bounding box center [339, 190] width 187 height 30
click at [296, 182] on button "Copy invitation email" at bounding box center [339, 190] width 187 height 30
click at [300, 200] on button "Copy invitation email" at bounding box center [339, 190] width 187 height 30
click at [537, 196] on icon "button" at bounding box center [544, 190] width 15 height 15
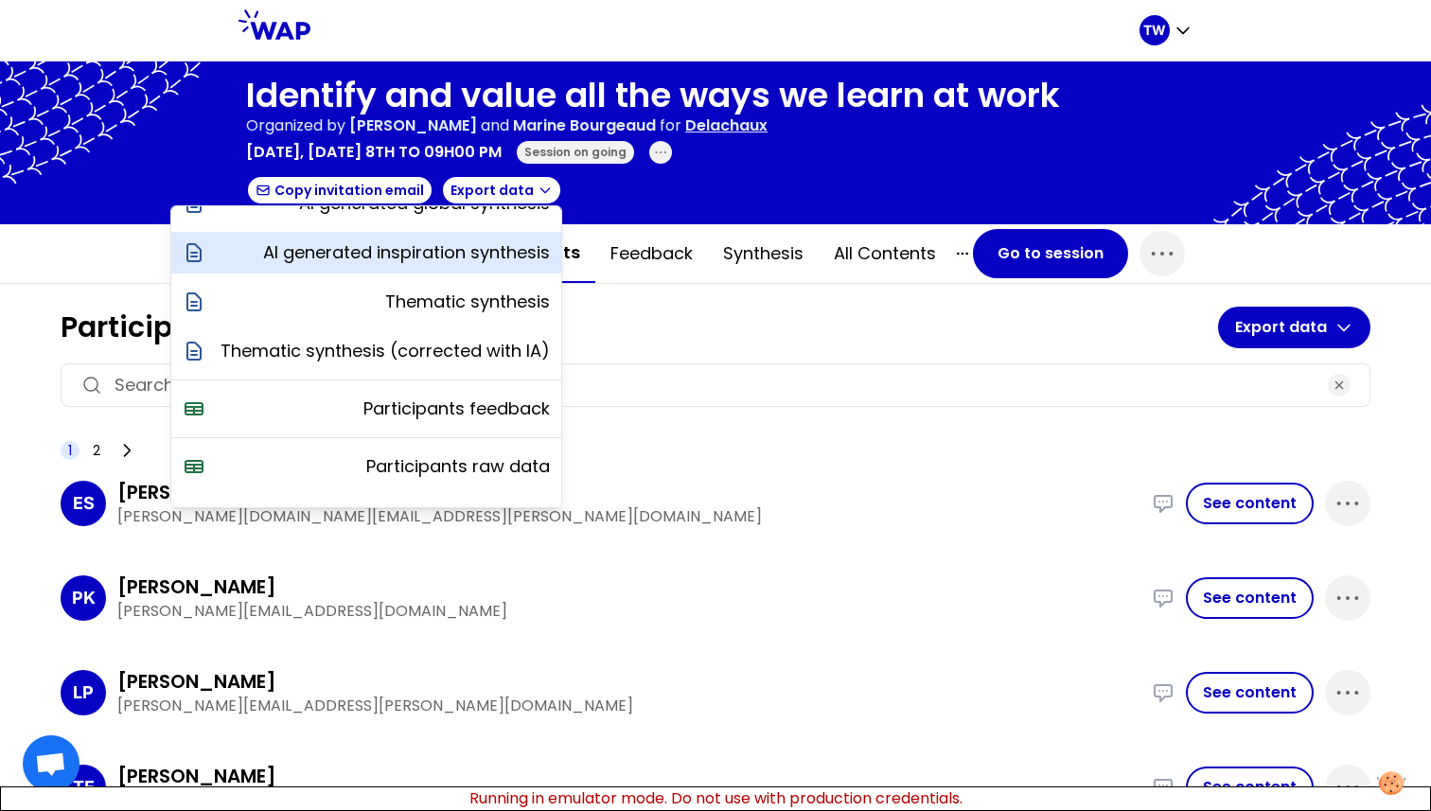
scroll to position [167, 0]
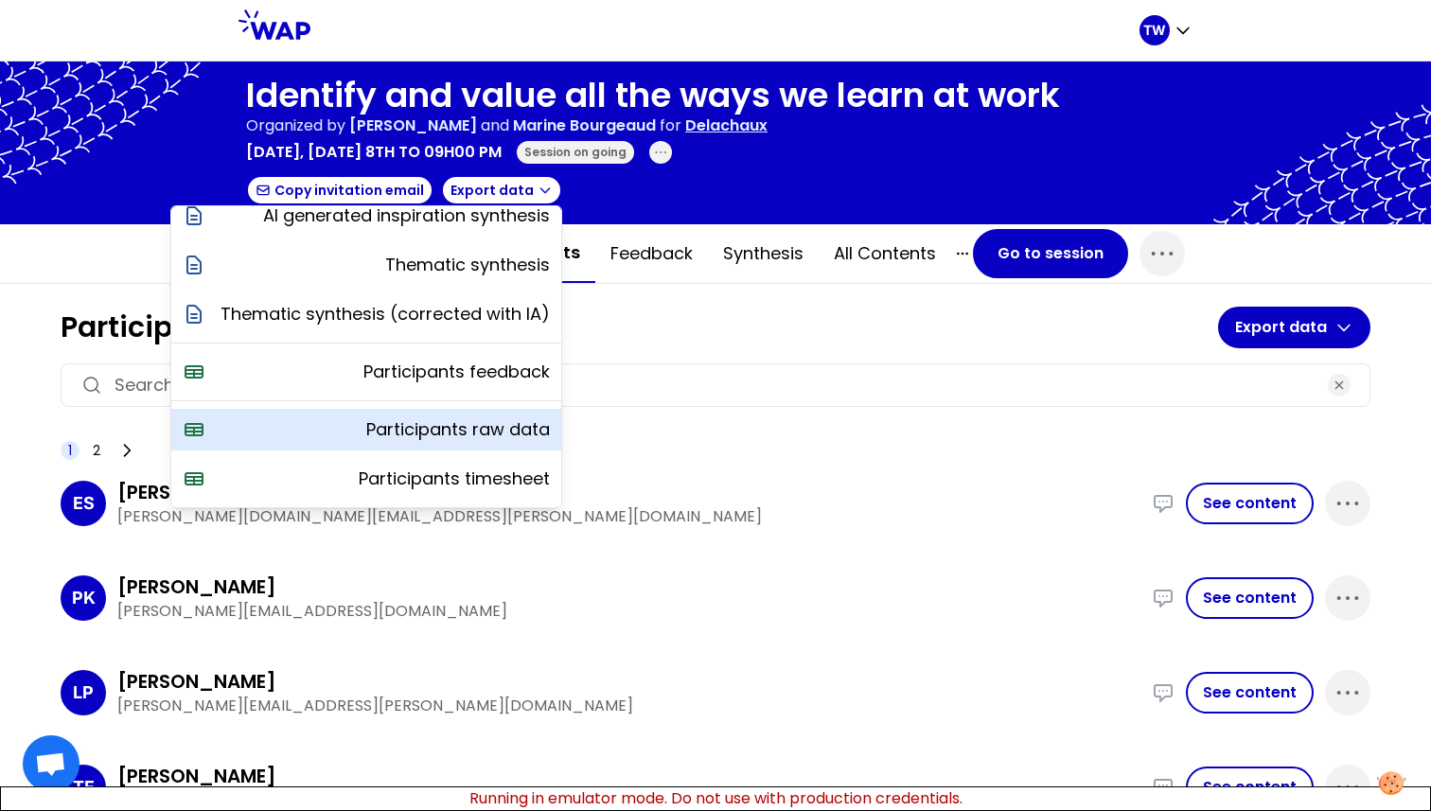
click at [329, 433] on div "Participants raw data" at bounding box center [366, 430] width 390 height 42
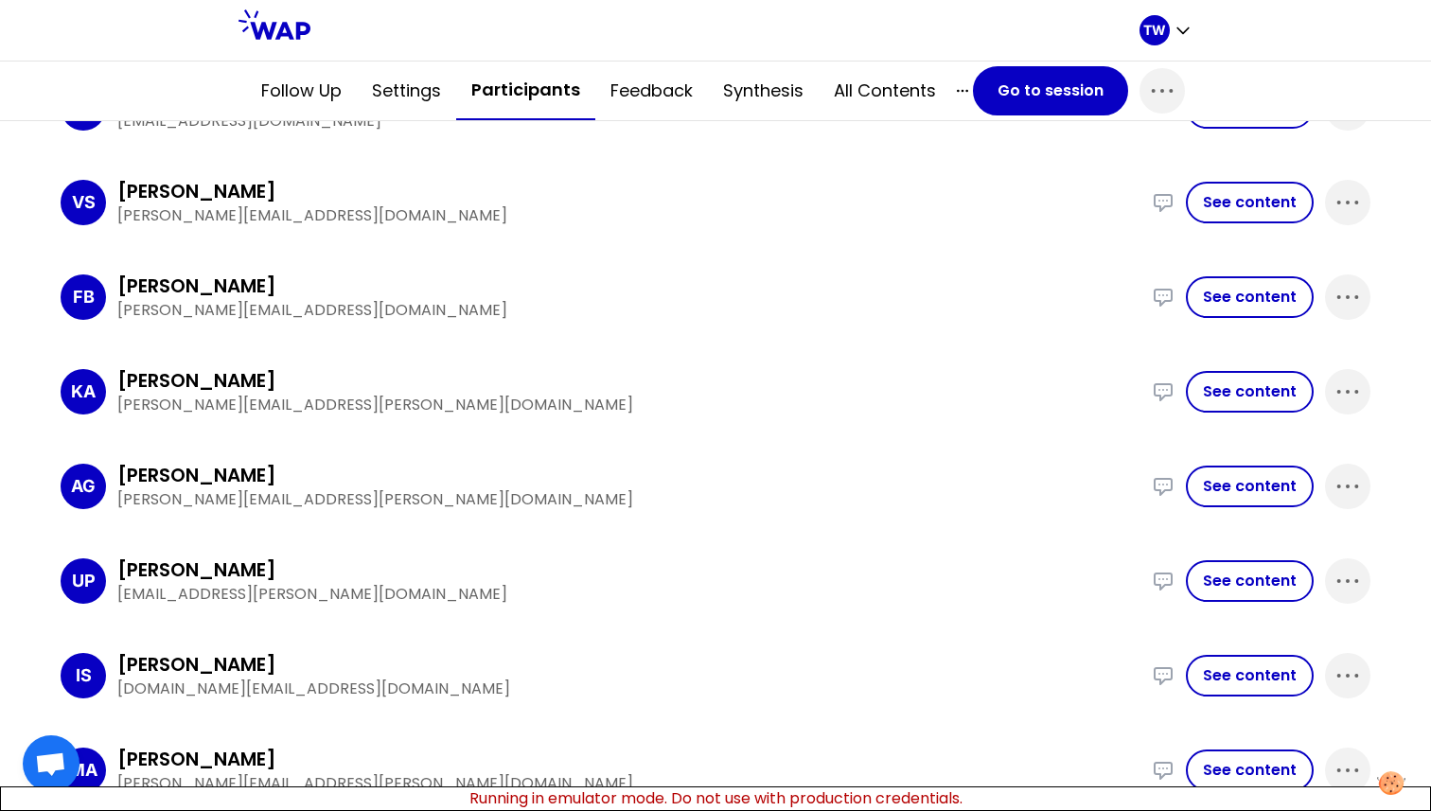
scroll to position [0, 0]
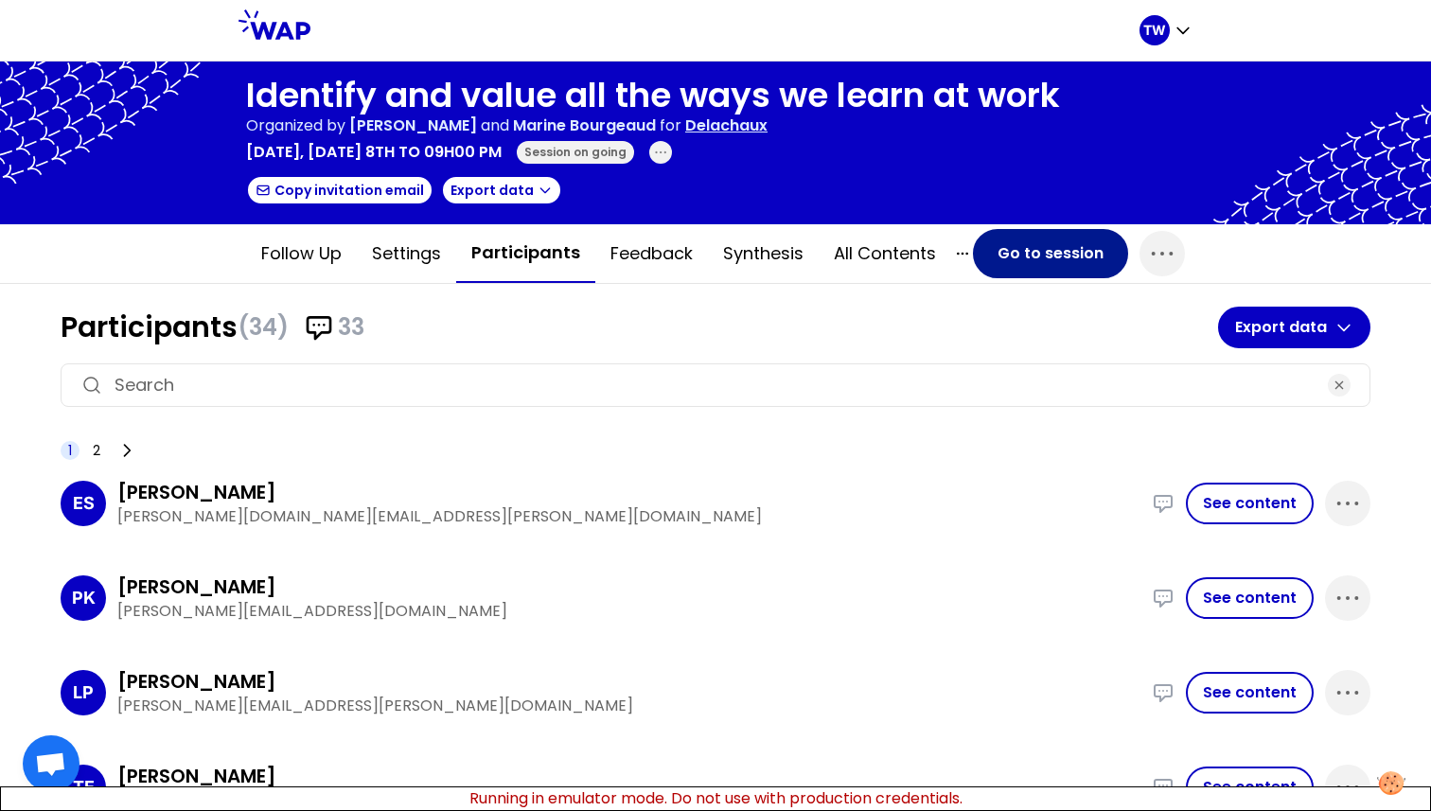
click at [1045, 263] on button "Go to session" at bounding box center [1050, 253] width 155 height 49
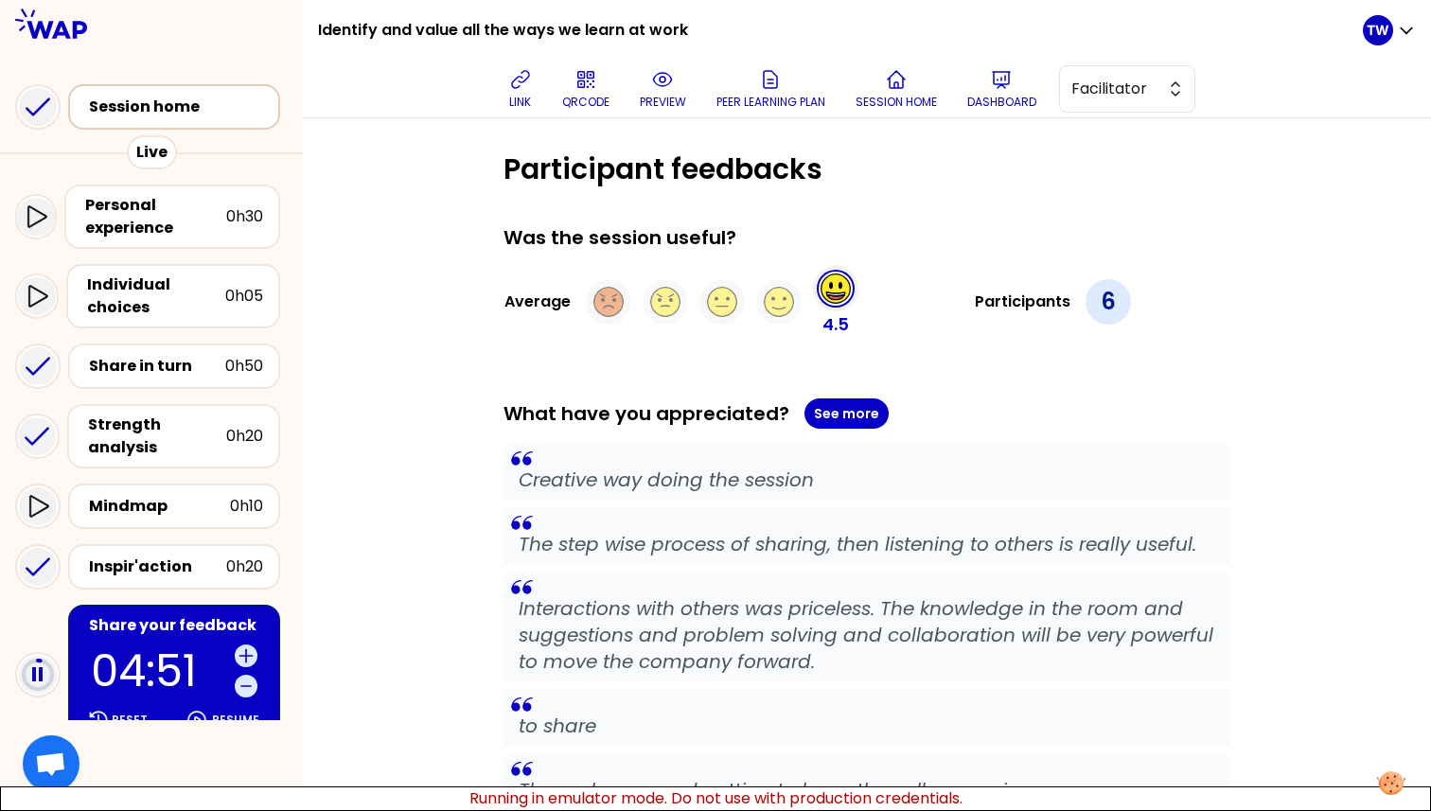
click at [177, 115] on div "Session home" at bounding box center [180, 107] width 182 height 23
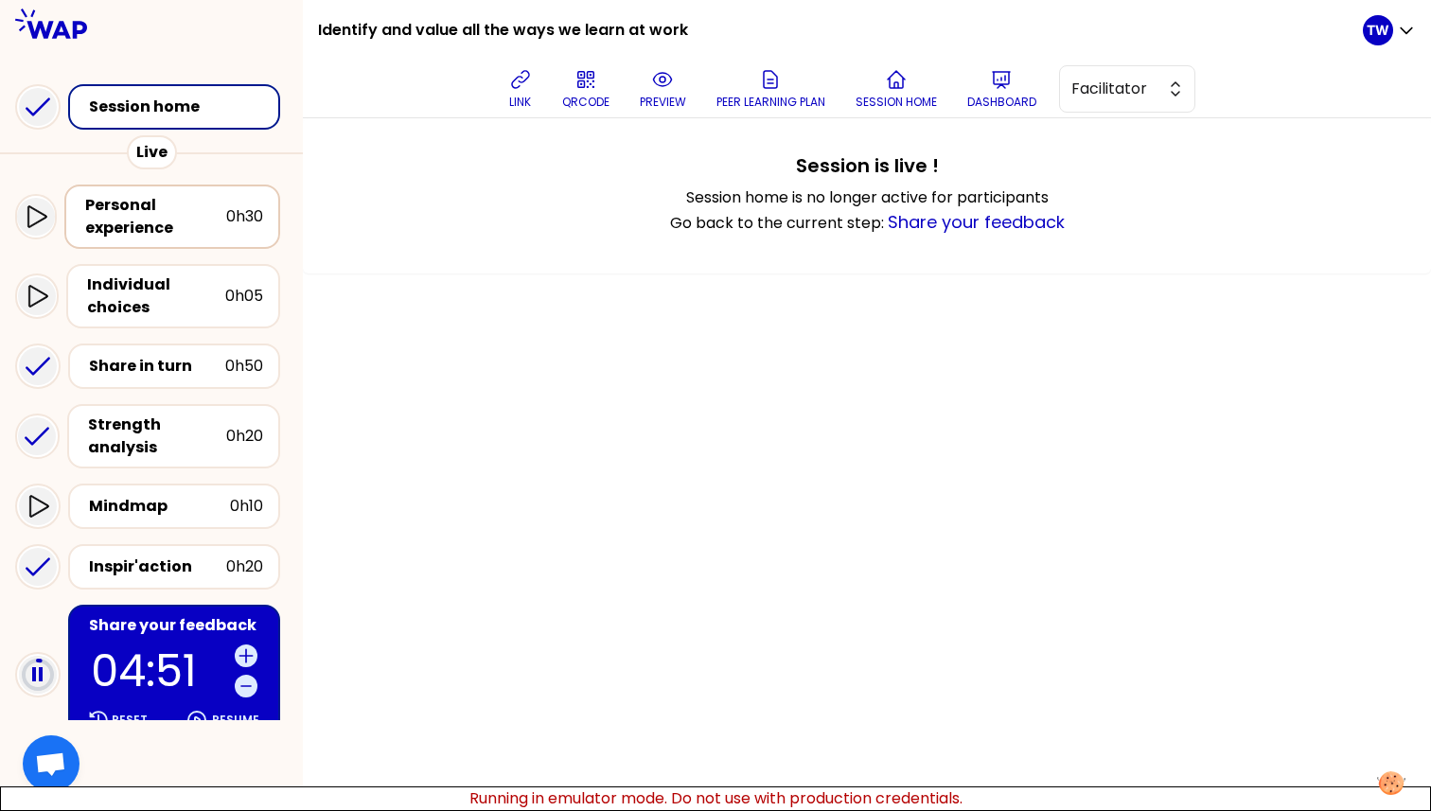
click at [153, 218] on div "Personal experience" at bounding box center [155, 216] width 141 height 45
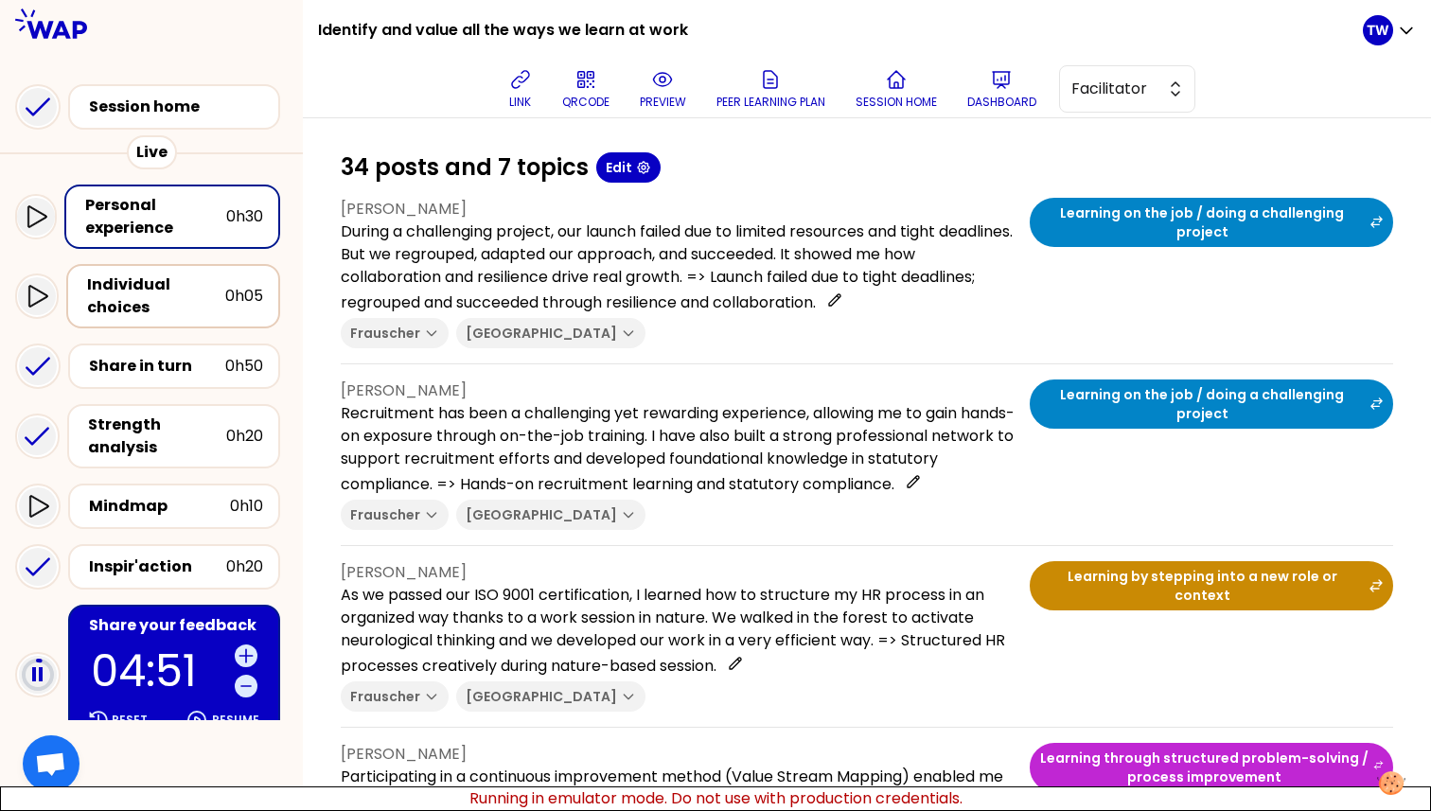
click at [161, 284] on div "Individual choices" at bounding box center [156, 295] width 138 height 45
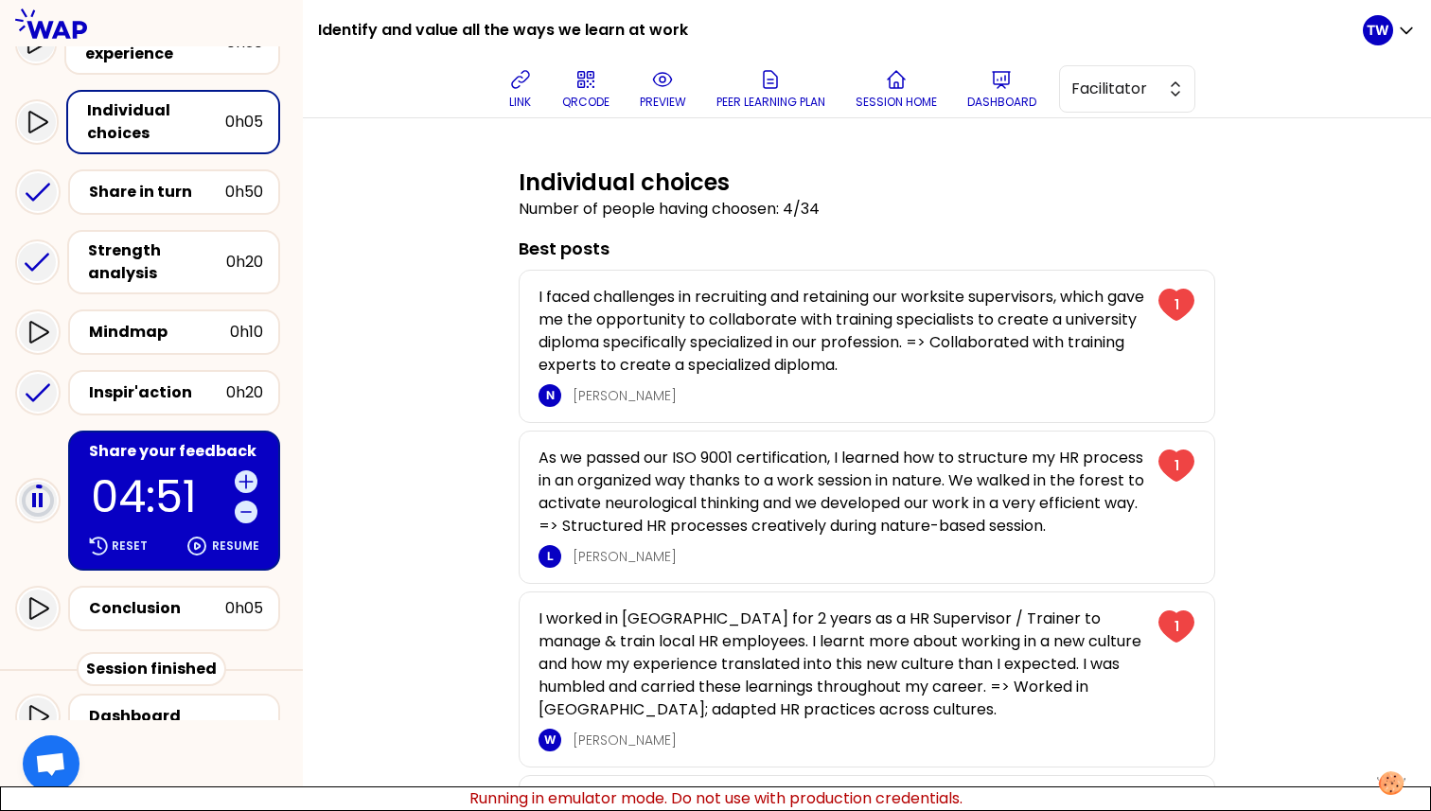
scroll to position [201, 0]
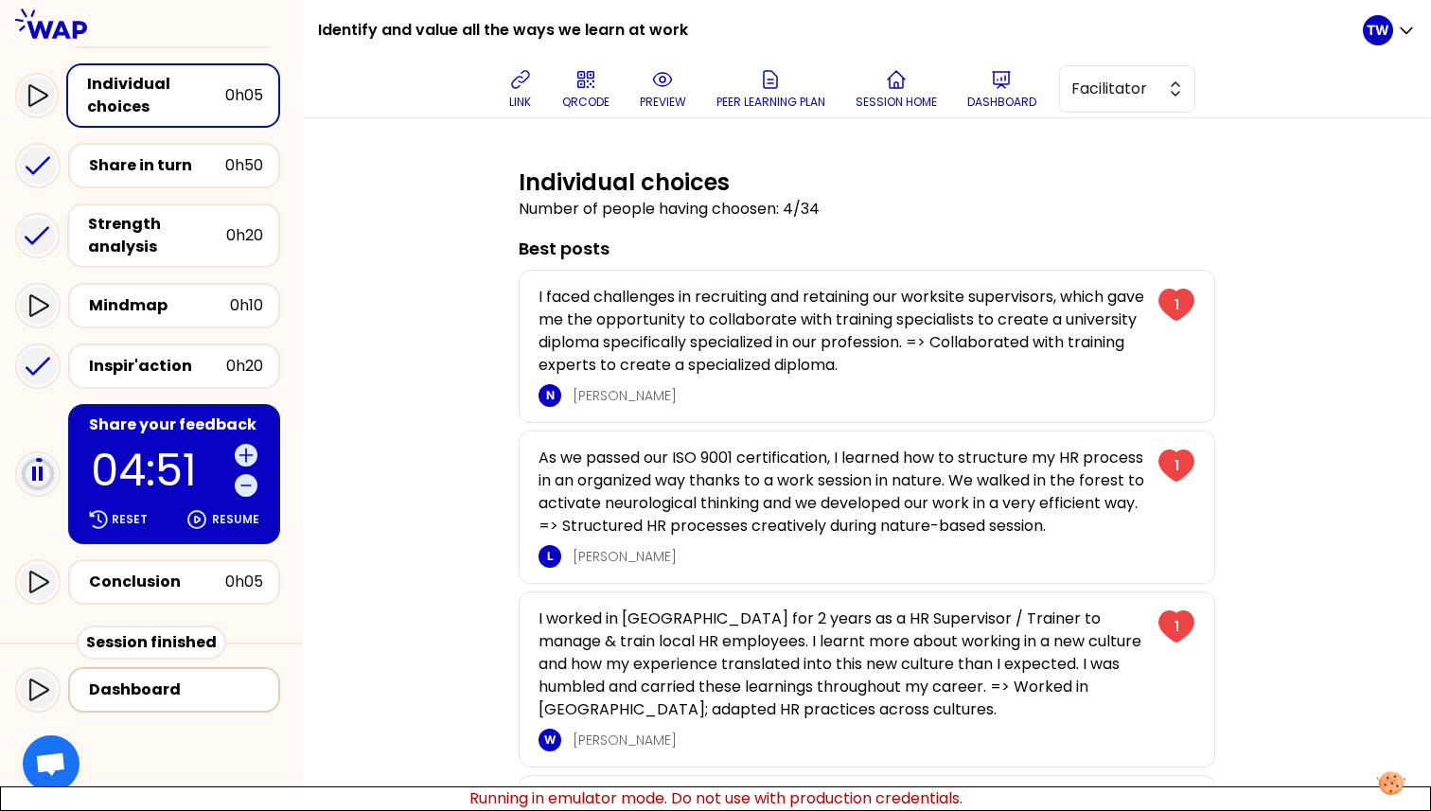
click at [130, 695] on div "Dashboard" at bounding box center [180, 689] width 182 height 23
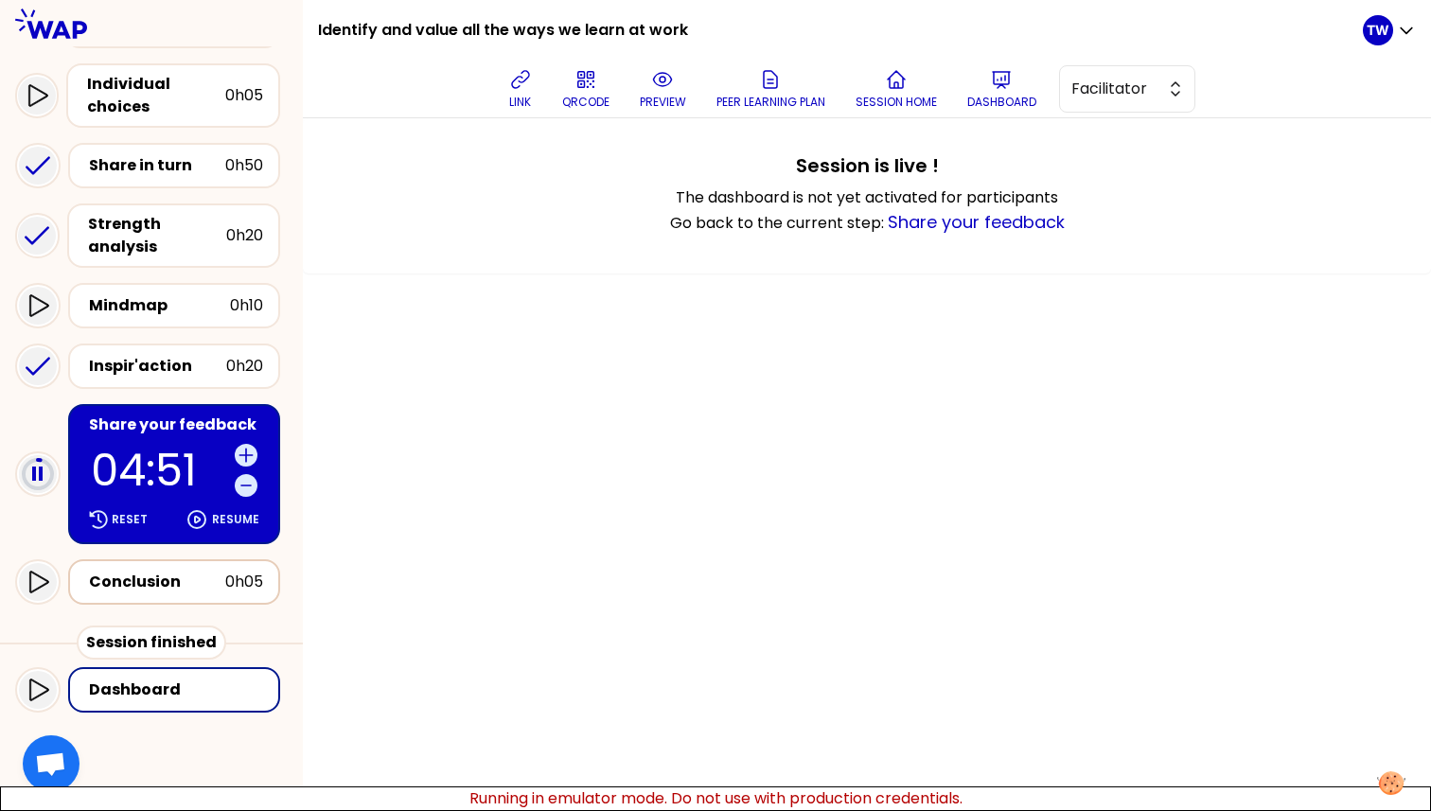
click at [136, 571] on div "Conclusion" at bounding box center [157, 582] width 136 height 23
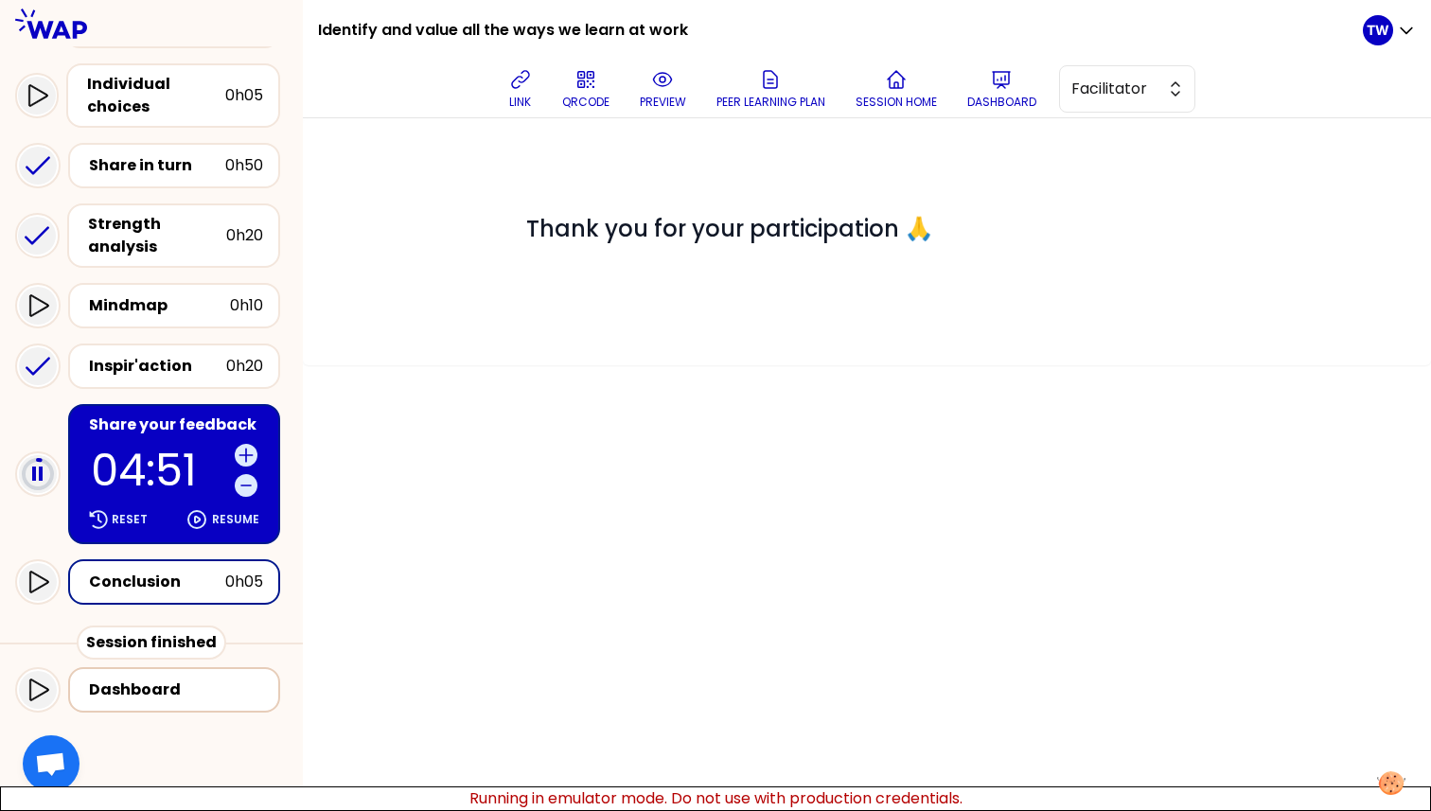
click at [168, 683] on div "Dashboard" at bounding box center [180, 689] width 182 height 23
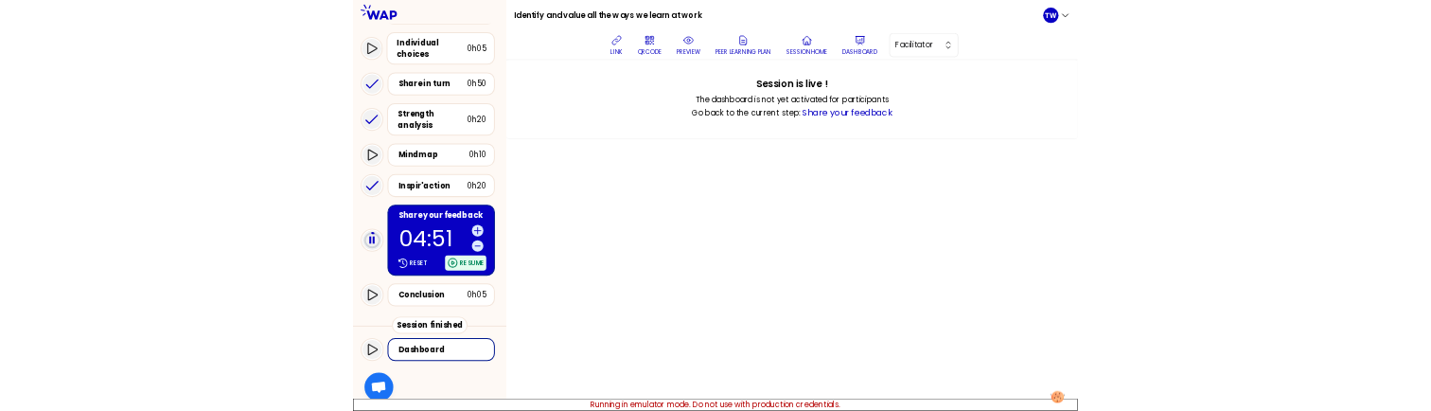
scroll to position [0, 0]
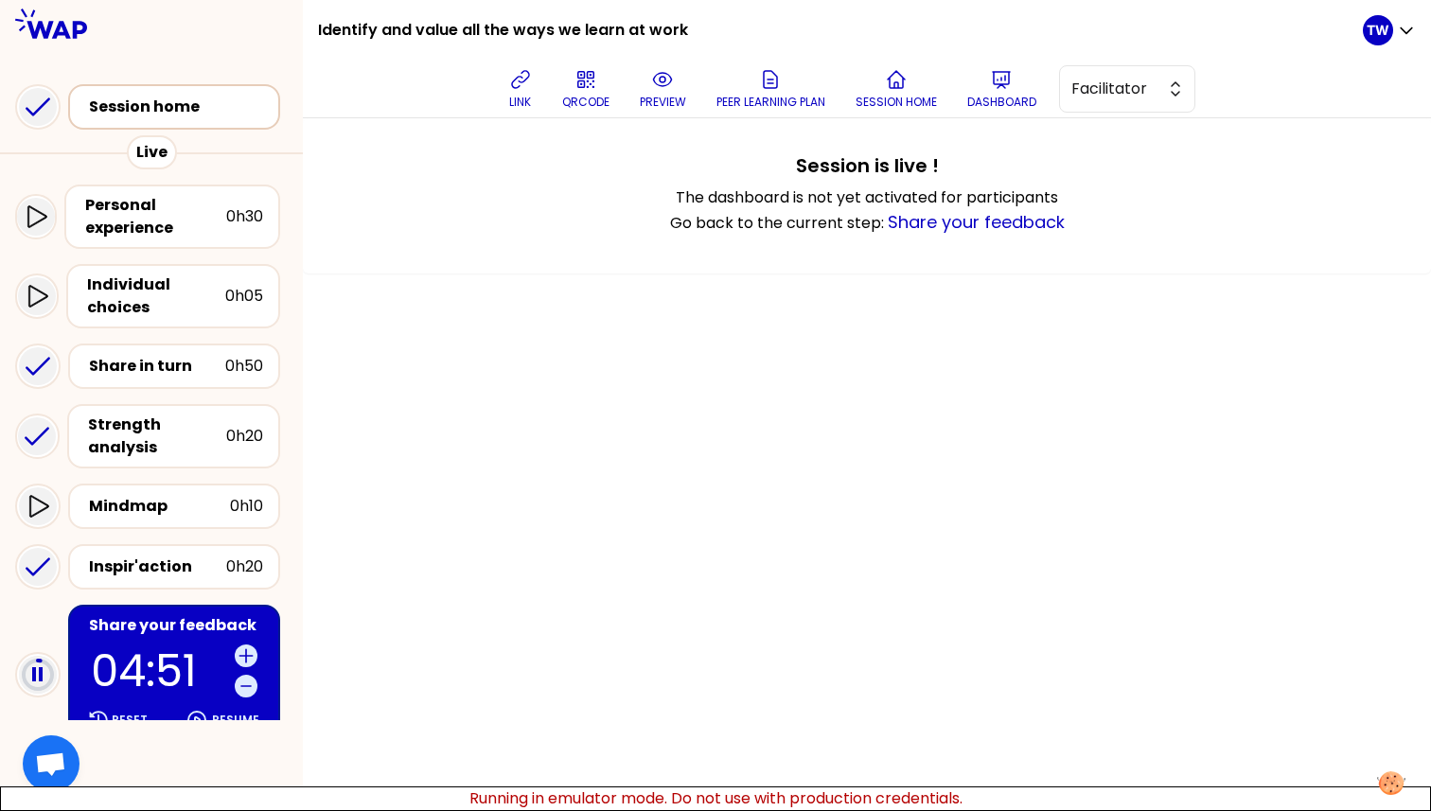
click at [204, 109] on div "Session home" at bounding box center [180, 107] width 182 height 23
click at [1156, 85] on span "Facilitator" at bounding box center [1113, 89] width 85 height 23
click at [1384, 25] on p "TW" at bounding box center [1377, 30] width 23 height 19
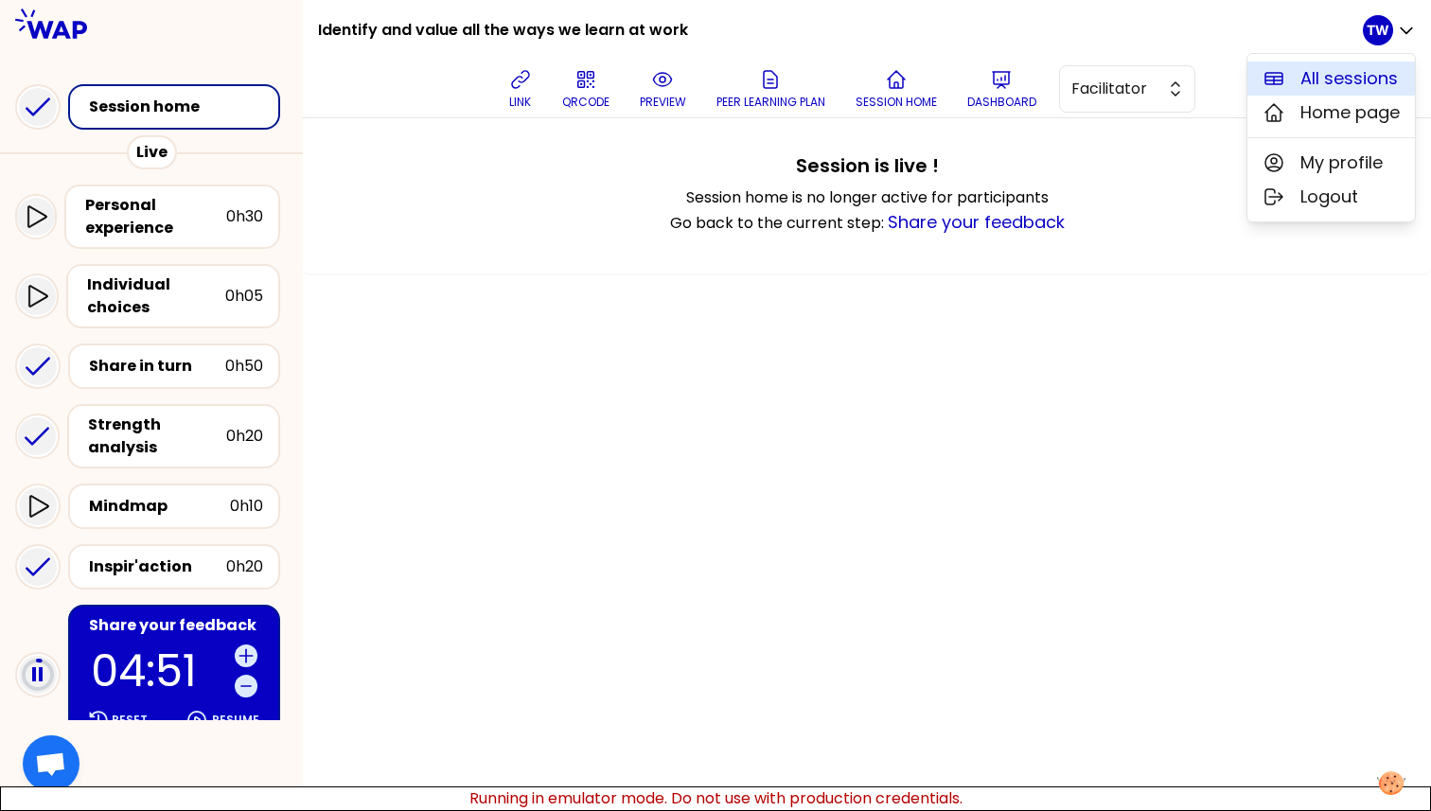
click at [1337, 74] on span "All sessions" at bounding box center [1348, 78] width 97 height 26
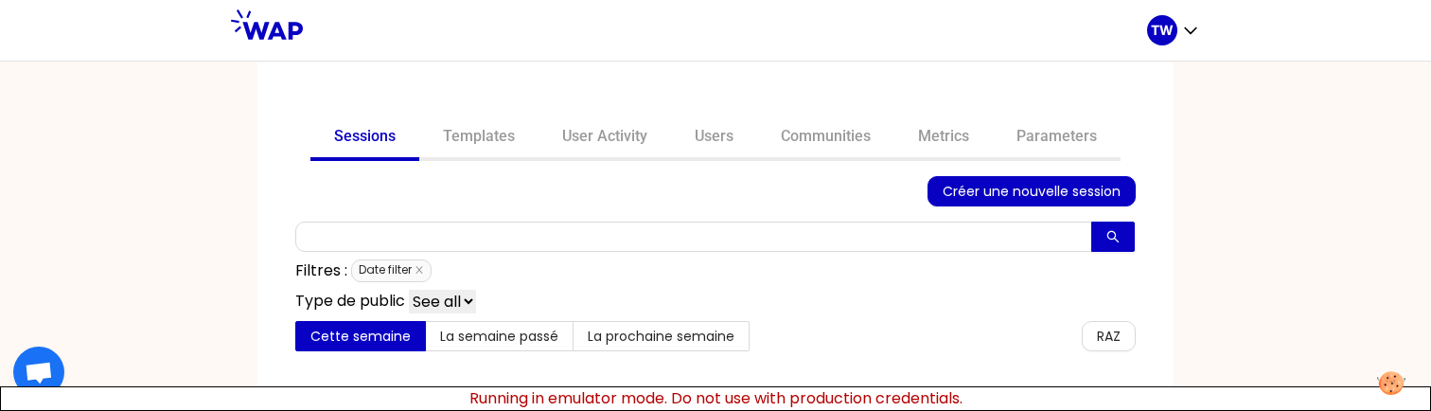
scroll to position [8, 0]
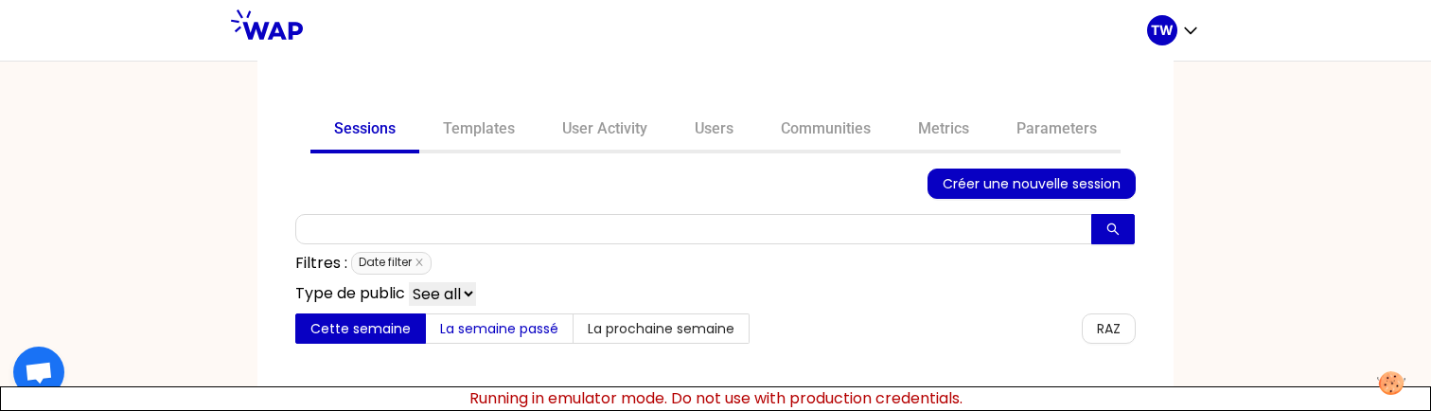
click at [501, 325] on span "La semaine passé" at bounding box center [499, 328] width 118 height 19
click at [426, 333] on input "La semaine passé" at bounding box center [426, 333] width 0 height 0
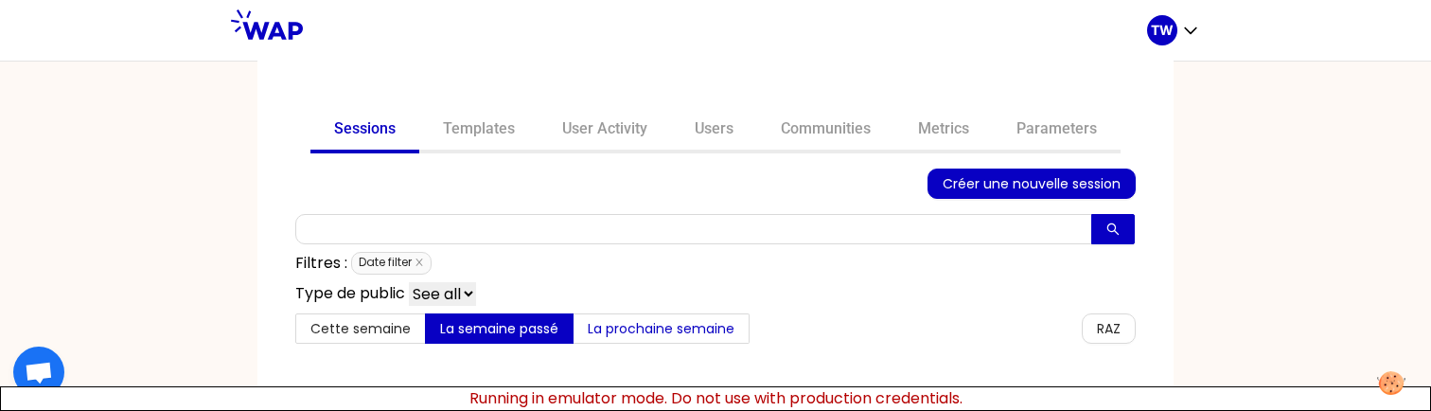
click at [662, 333] on span "La prochaine semaine" at bounding box center [661, 328] width 147 height 19
click at [573, 333] on input "La prochaine semaine" at bounding box center [573, 333] width 0 height 0
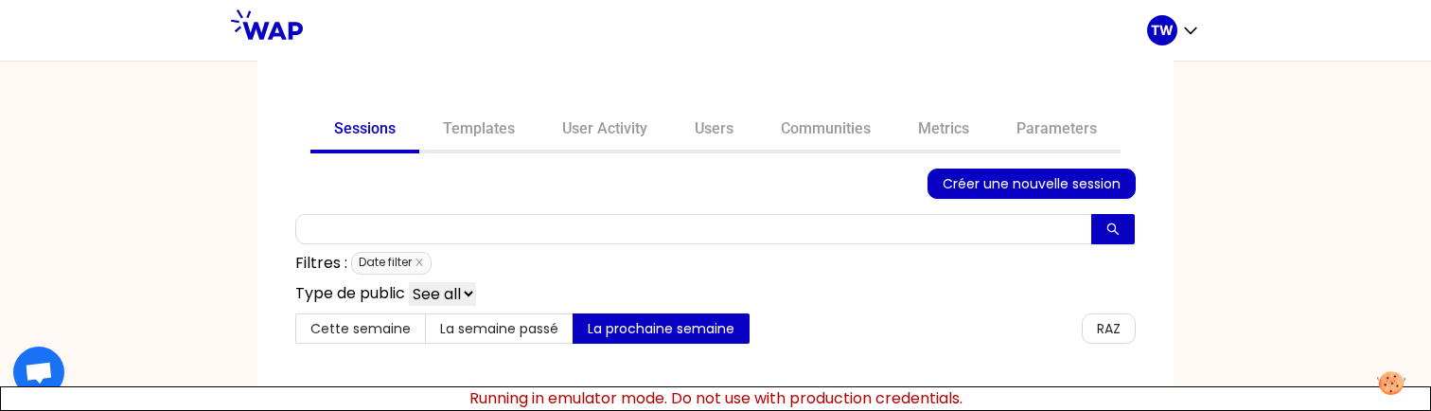
click at [448, 296] on select "See all" at bounding box center [442, 294] width 67 height 24
click at [409, 282] on select "See all" at bounding box center [442, 294] width 67 height 24
click at [399, 265] on span "Date filter" at bounding box center [391, 263] width 80 height 23
click at [402, 254] on span "Date filter" at bounding box center [391, 263] width 80 height 23
click at [414, 260] on icon "close" at bounding box center [418, 261] width 9 height 9
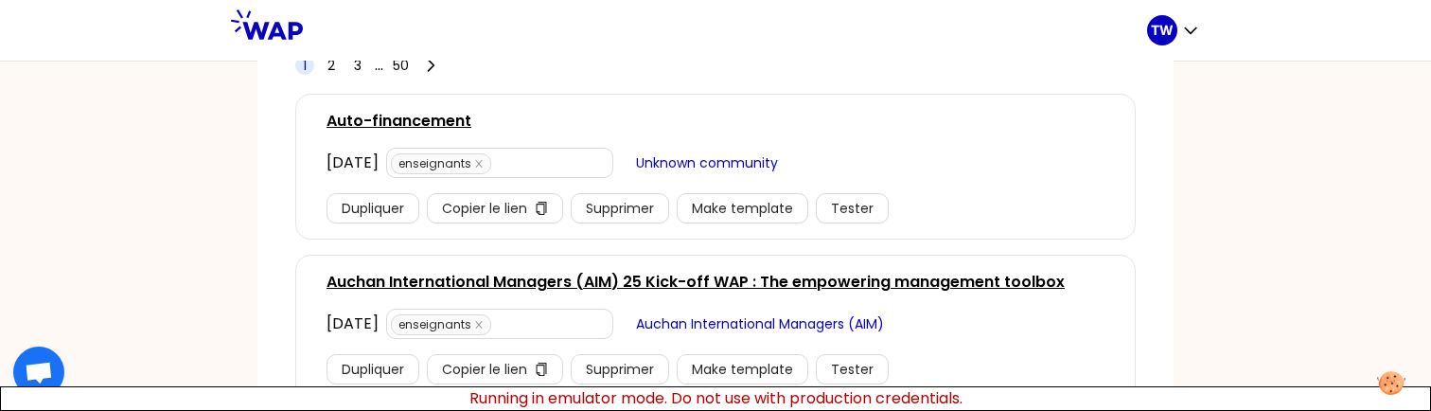
scroll to position [332, 0]
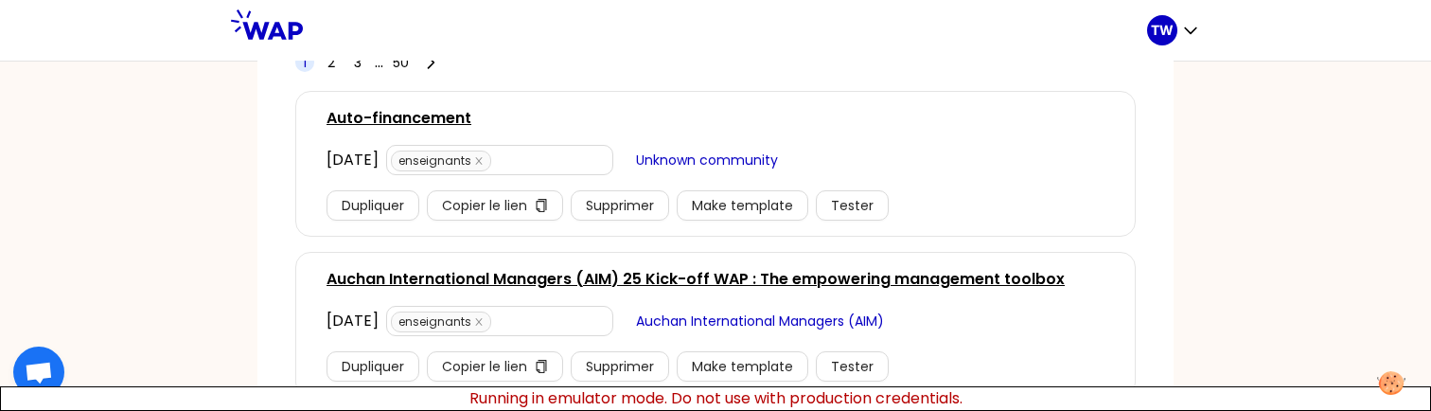
click at [429, 114] on link "Auto-financement" at bounding box center [398, 118] width 145 height 23
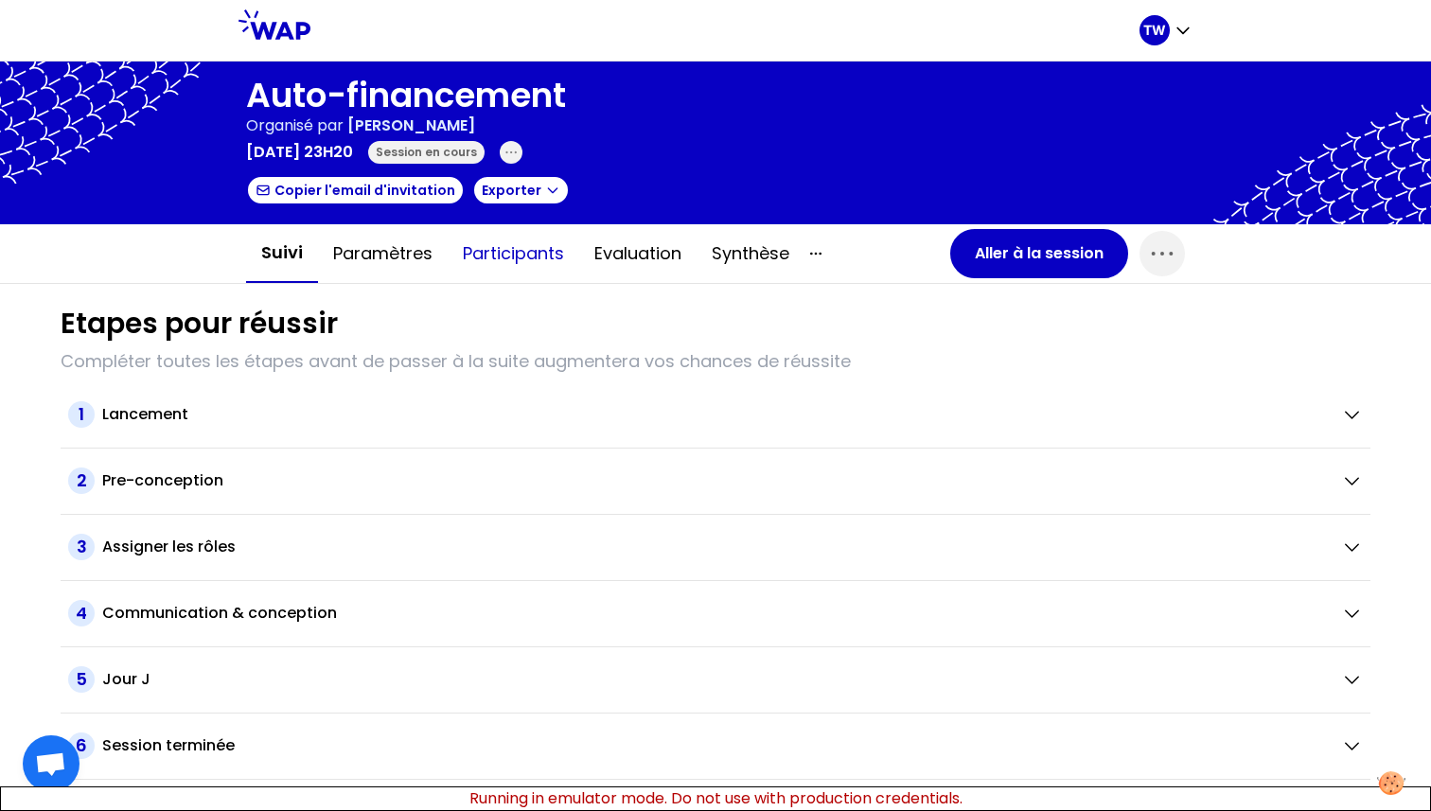
click at [507, 253] on button "Participants" at bounding box center [514, 253] width 132 height 57
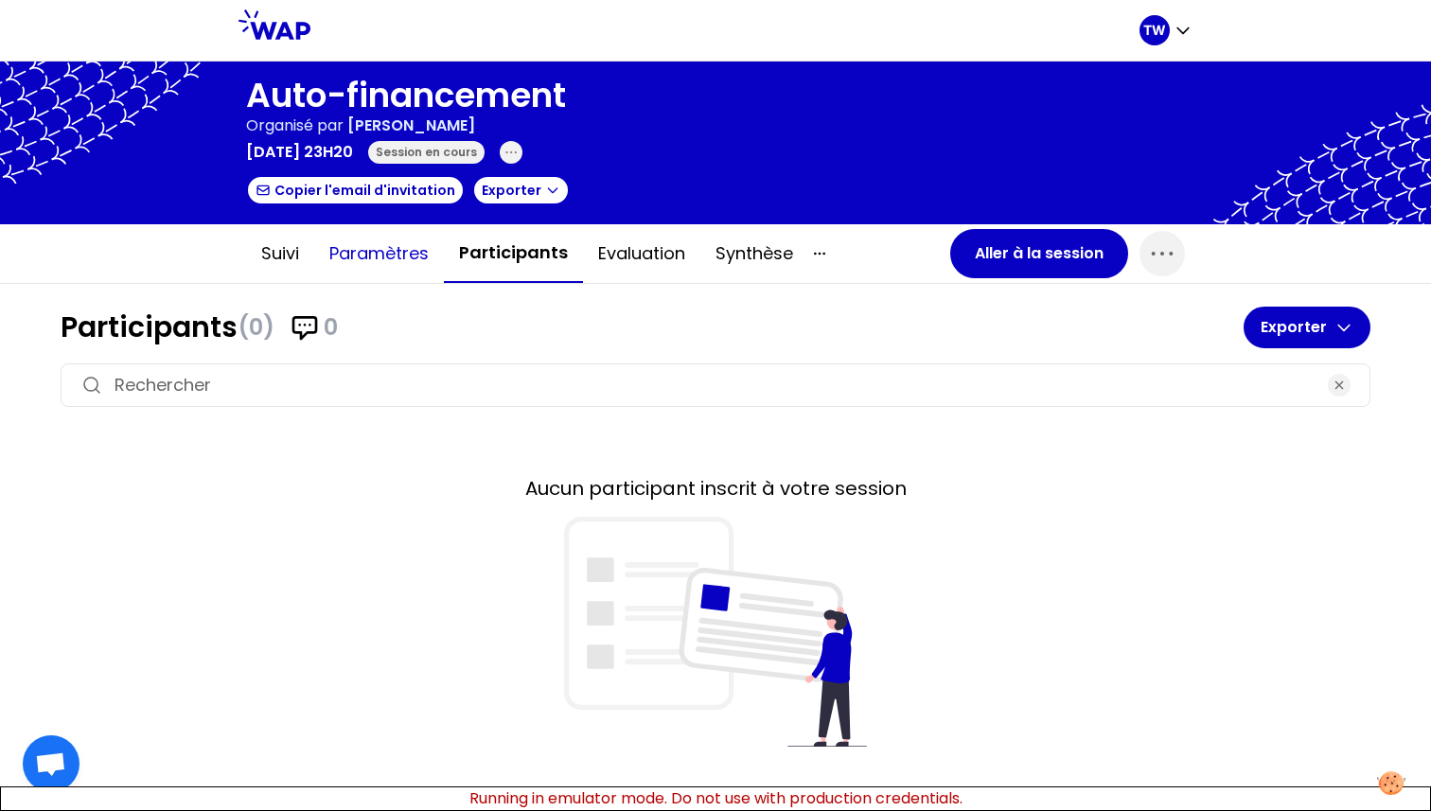
click at [414, 264] on button "Paramètres" at bounding box center [379, 253] width 130 height 57
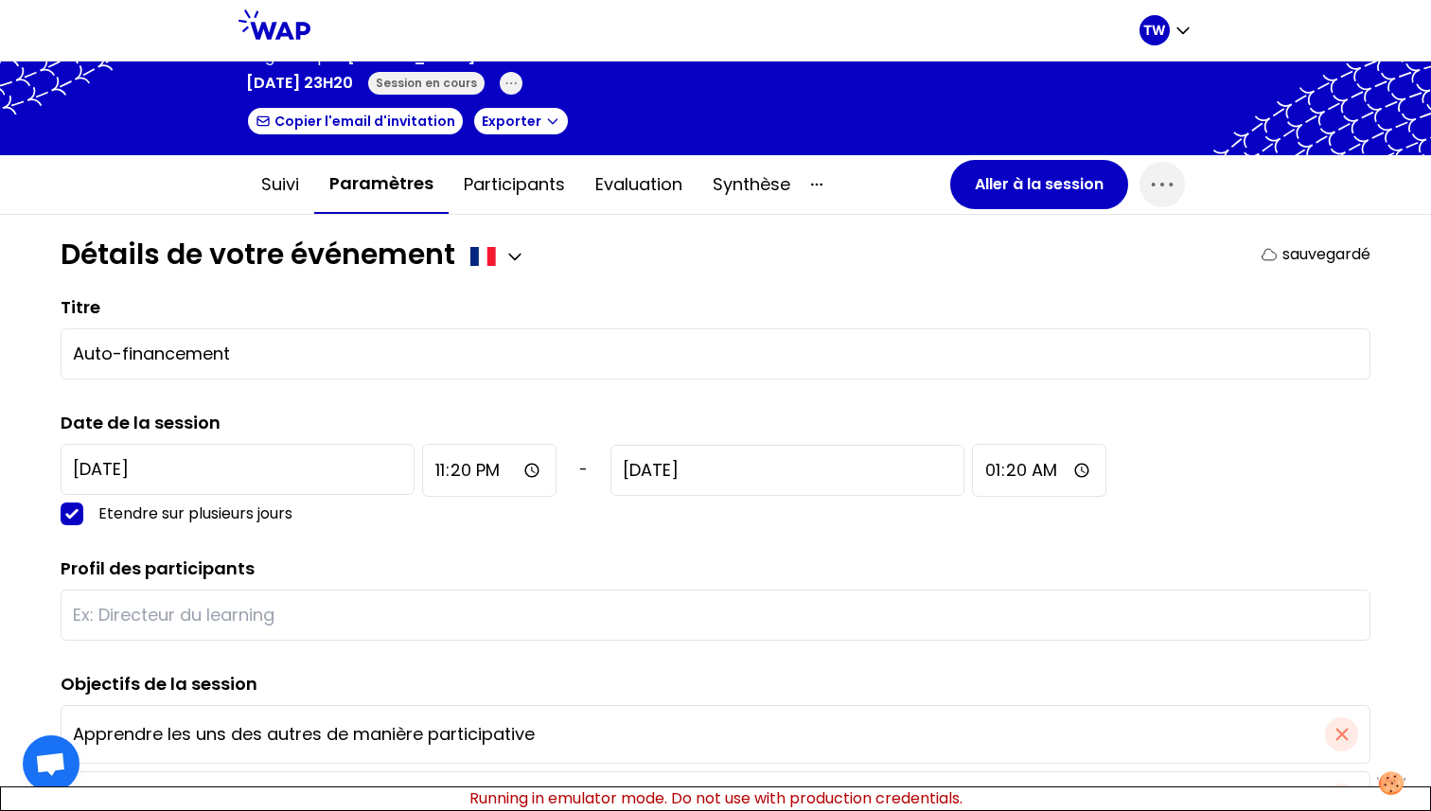
scroll to position [71, 0]
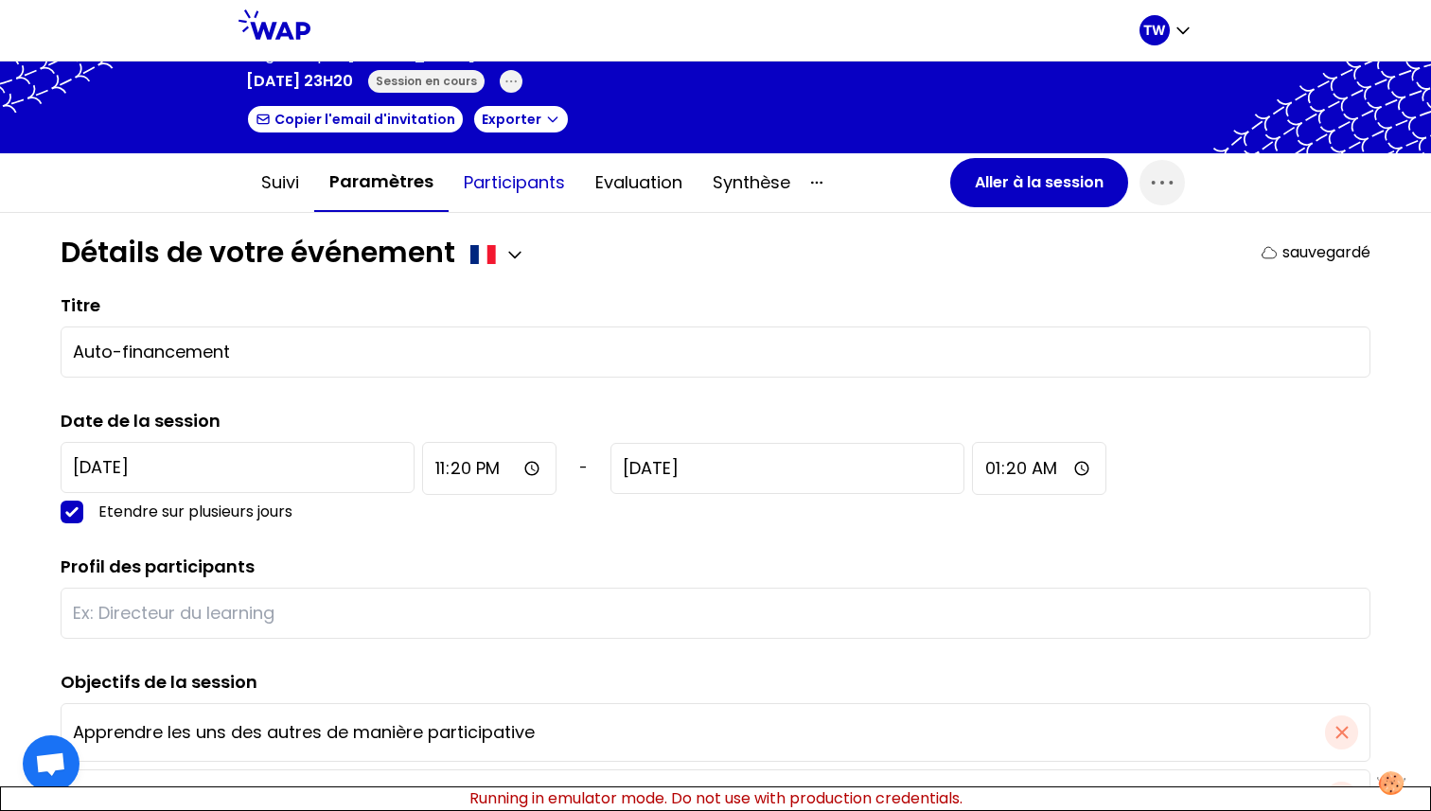
click at [509, 195] on button "Participants" at bounding box center [514, 182] width 132 height 57
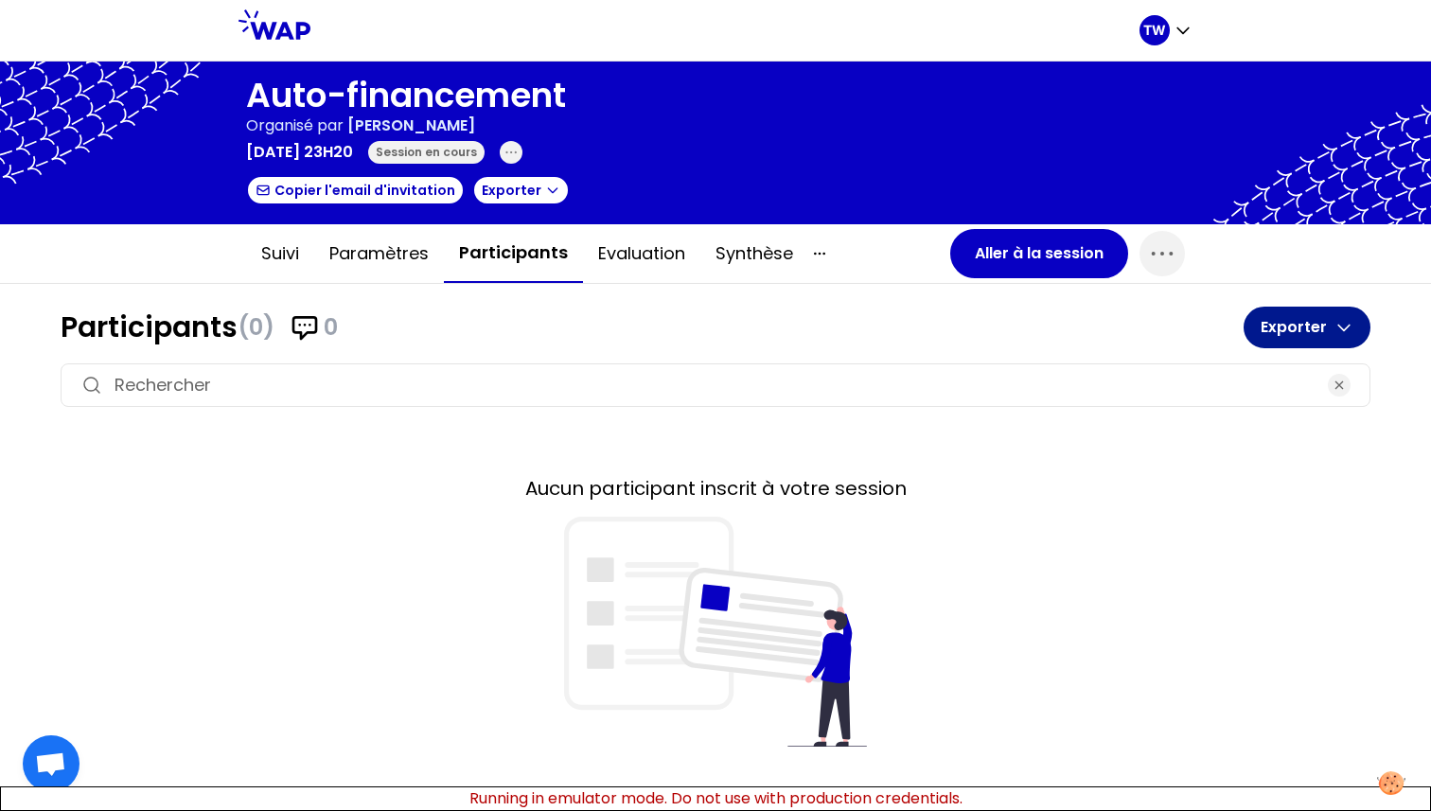
click at [1268, 347] on button "Exporter" at bounding box center [1306, 328] width 127 height 42
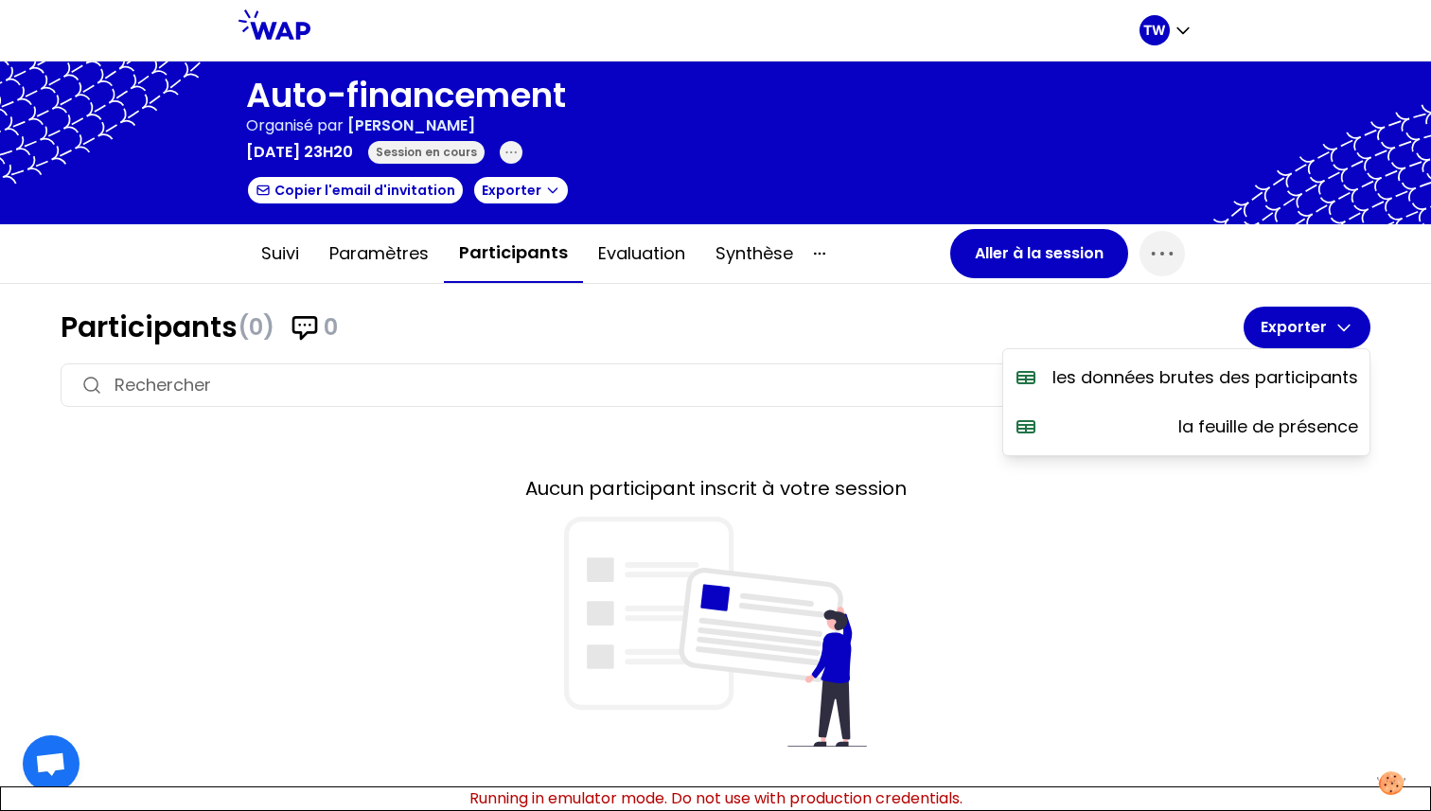
click at [852, 359] on div "Participants (0) 0 Exporter les données brutes des participants la feuille de p…" at bounding box center [716, 527] width 1310 height 440
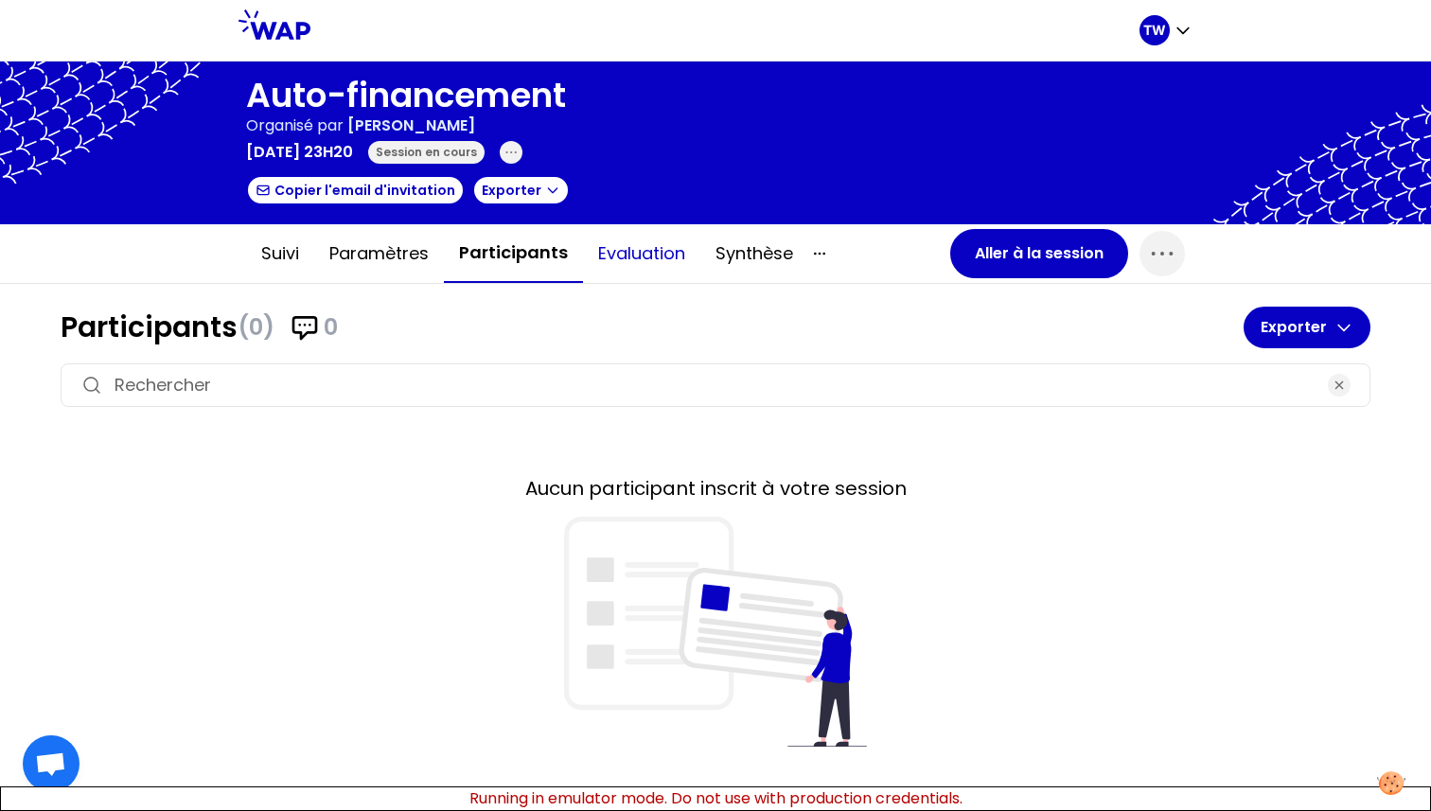
click at [674, 270] on button "Evaluation" at bounding box center [641, 253] width 117 height 57
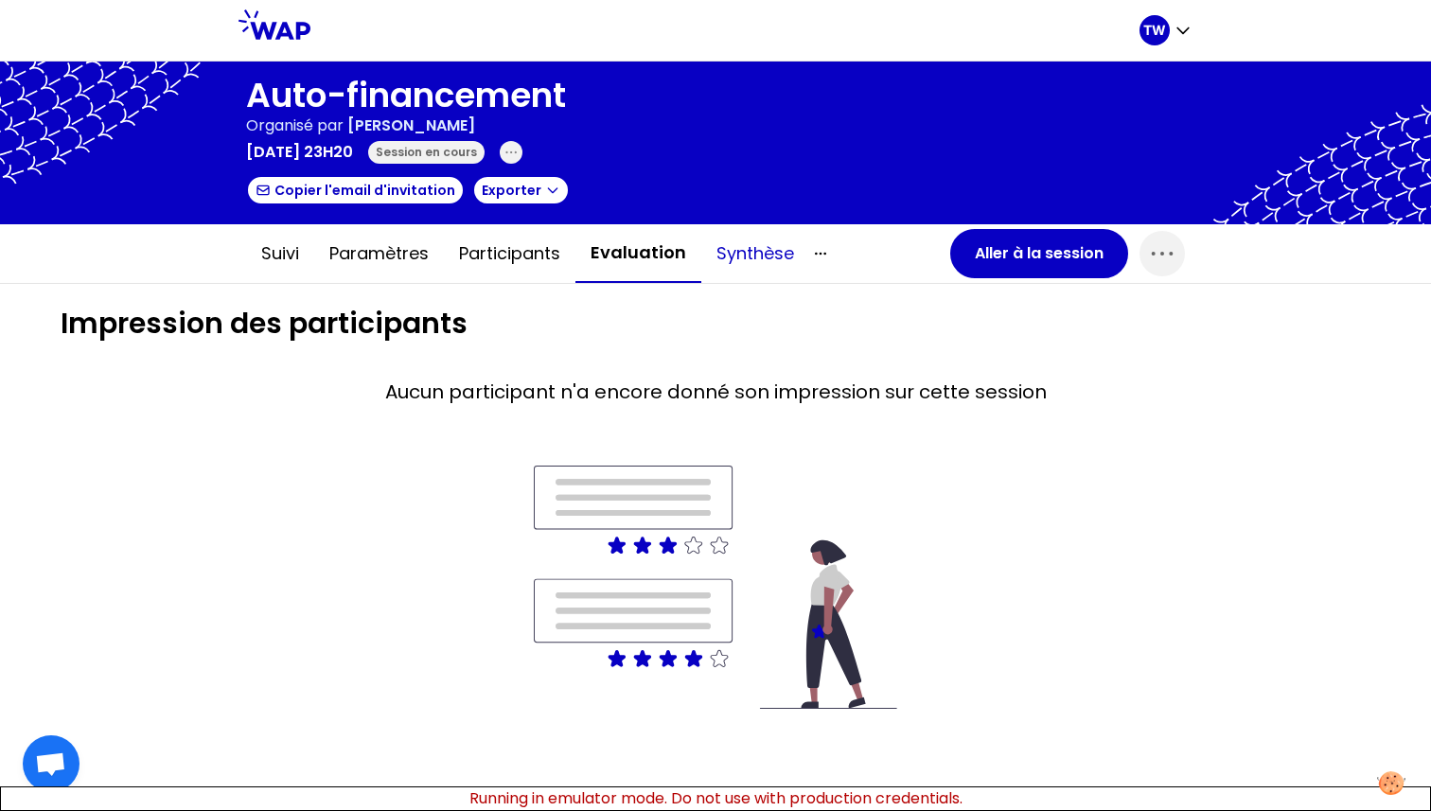
click at [739, 254] on button "Synthèse" at bounding box center [755, 253] width 108 height 57
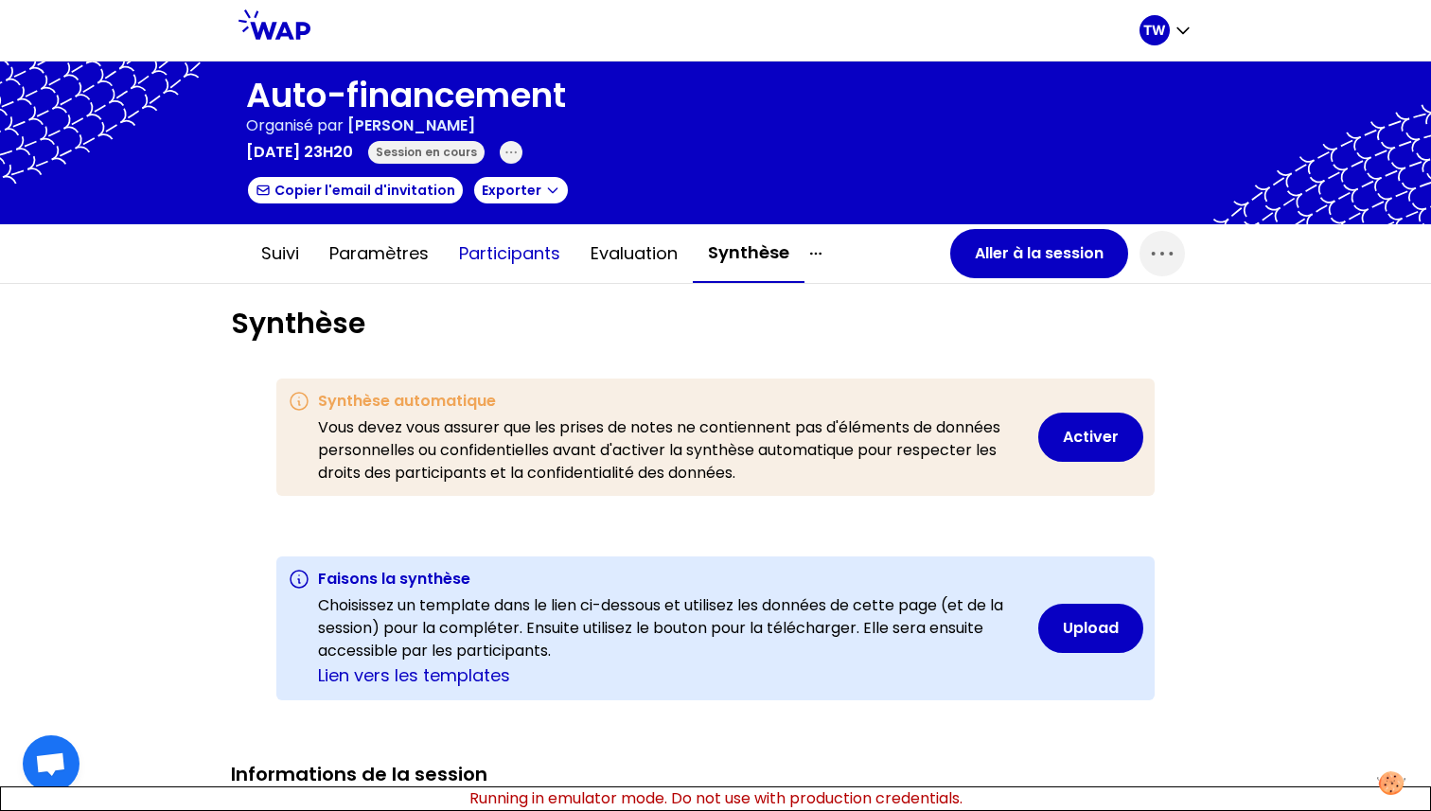
click at [467, 251] on button "Participants" at bounding box center [510, 253] width 132 height 57
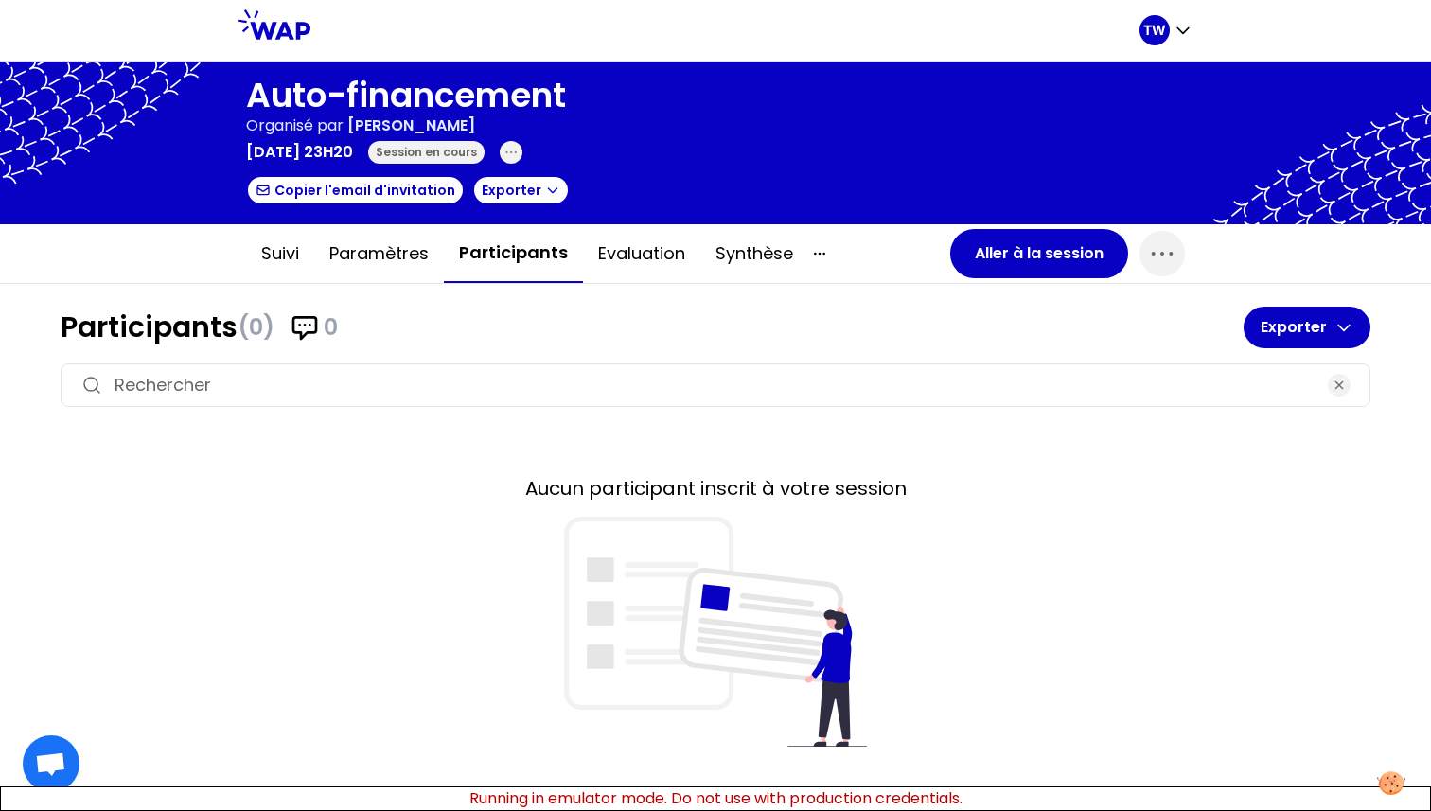
click at [270, 336] on span "(0)" at bounding box center [255, 327] width 37 height 30
